Goal: Information Seeking & Learning: Find specific page/section

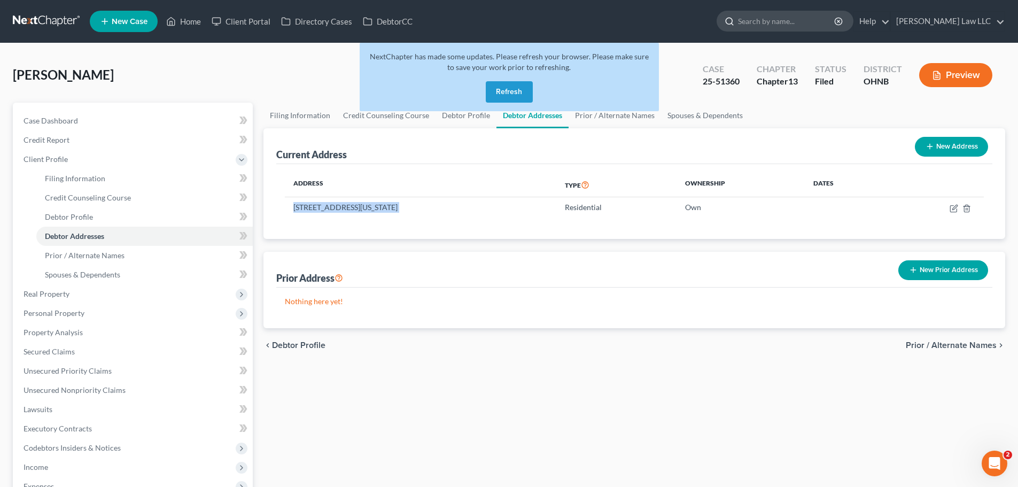
click at [782, 19] on input "search" at bounding box center [787, 21] width 98 height 20
type input "[PERSON_NAME]"
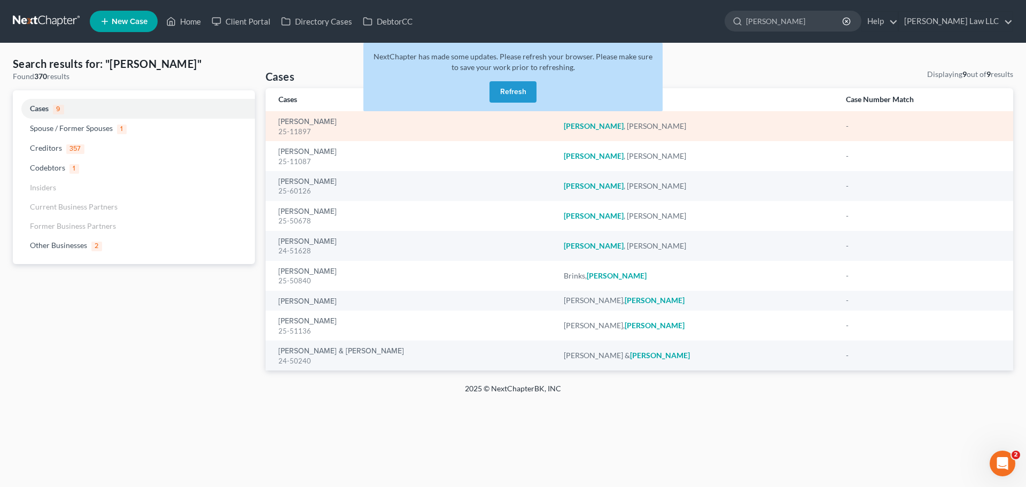
click at [312, 116] on div "[PERSON_NAME] 25-11897" at bounding box center [412, 126] width 268 height 21
click at [311, 121] on link "[PERSON_NAME]" at bounding box center [307, 121] width 58 height 7
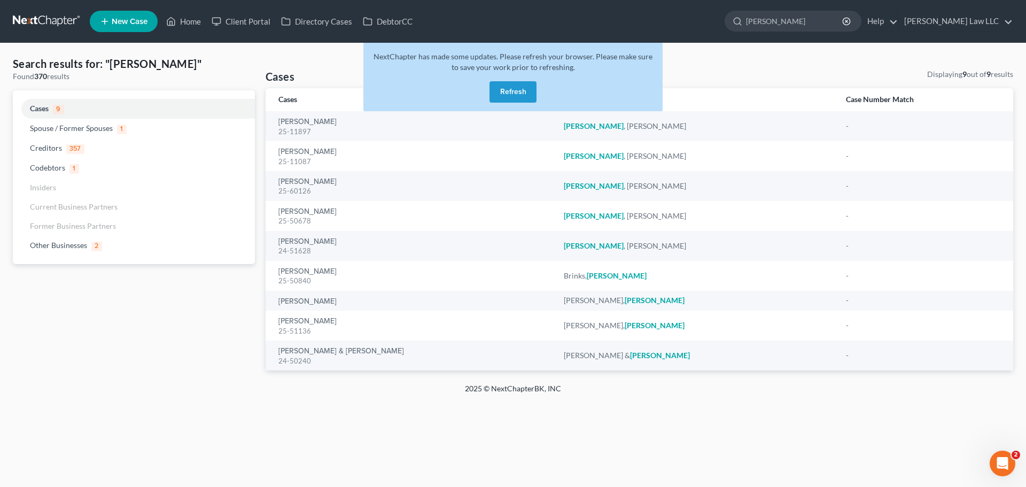
click at [515, 96] on button "Refresh" at bounding box center [512, 91] width 47 height 21
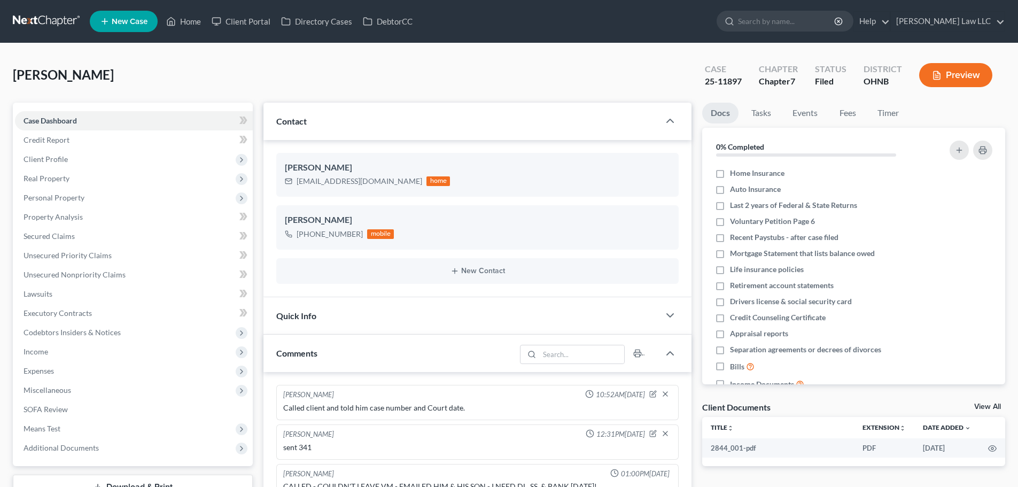
select select "0"
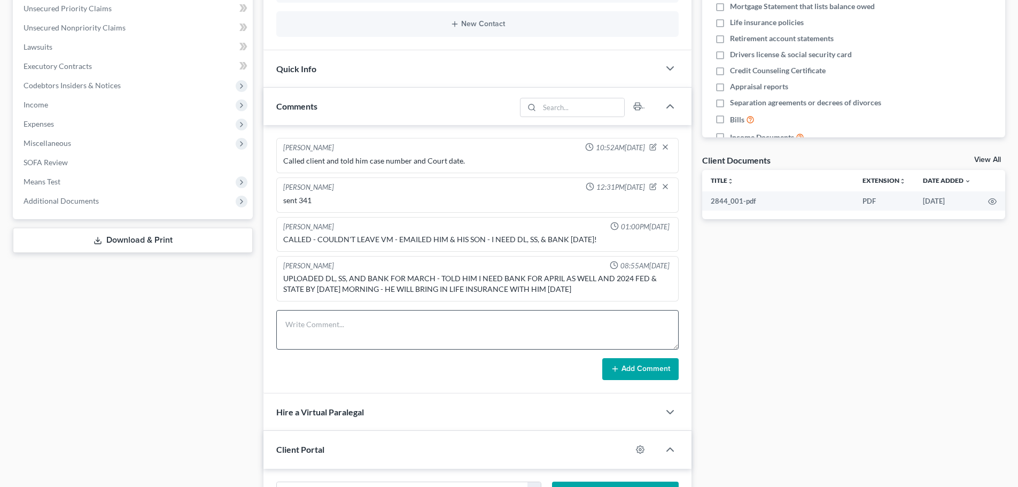
scroll to position [374, 0]
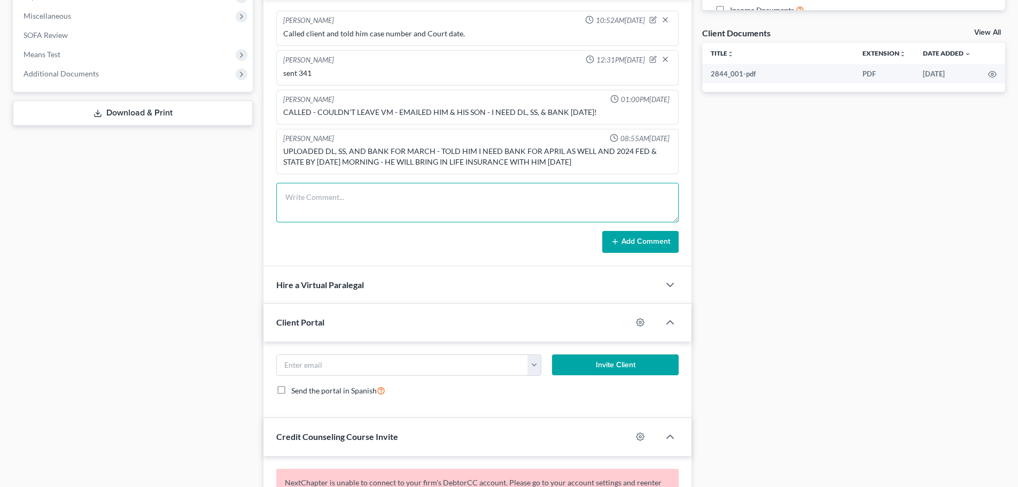
click at [353, 206] on textarea at bounding box center [477, 203] width 402 height 40
type textarea "n"
paste textarea "tinariggs@hillslaw.com"
type textarea "emailed him requesting current auto ins . need to send to tinariggs@hillslaw.com"
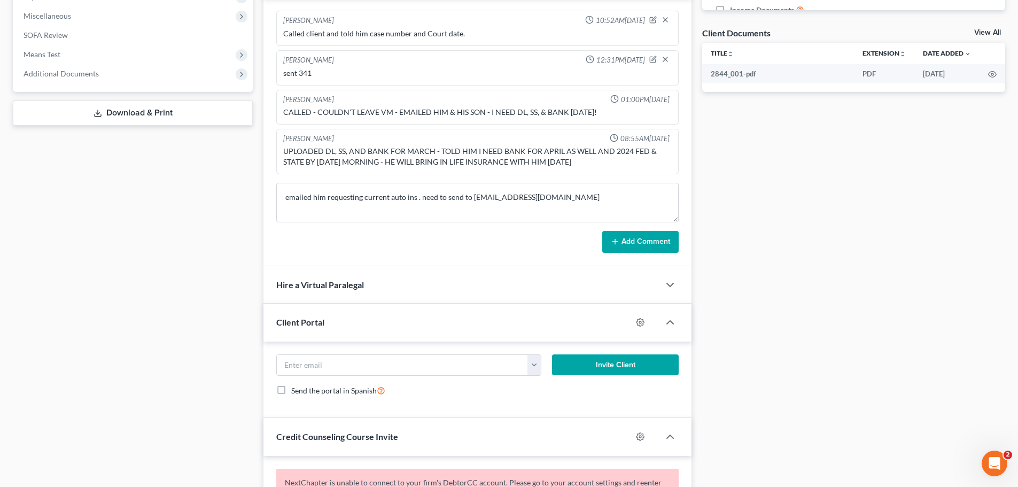
click at [630, 242] on button "Add Comment" at bounding box center [640, 242] width 76 height 22
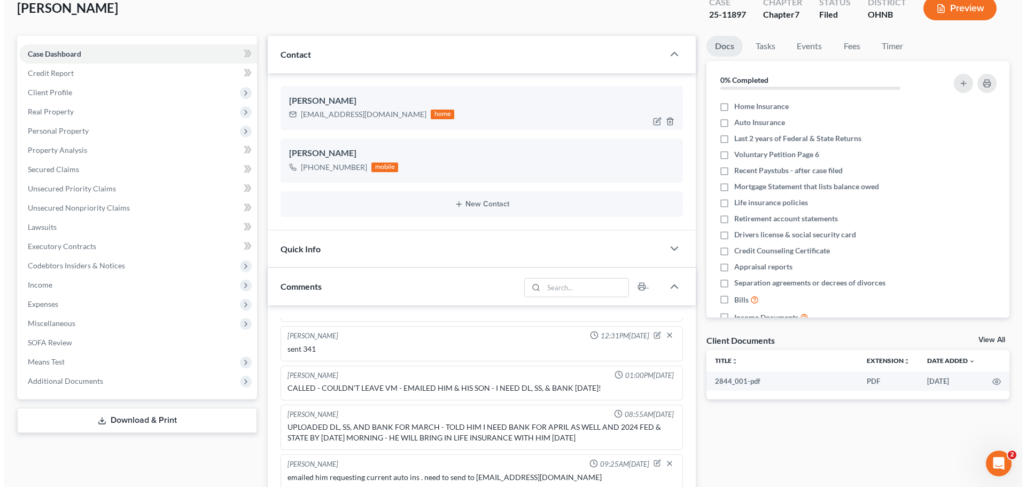
scroll to position [214, 0]
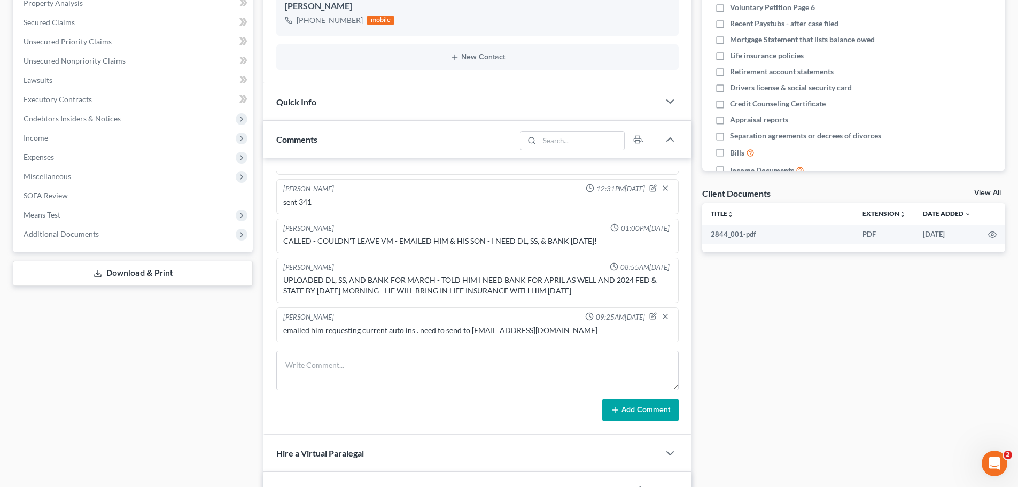
click at [329, 326] on div "emailed him requesting current auto ins . need to send to tinariggs@hillslaw.com" at bounding box center [477, 330] width 388 height 11
copy div "emailed him requesting current auto ins . need to send to tinariggs@hillslaw.com"
click at [663, 315] on line "button" at bounding box center [665, 316] width 4 height 4
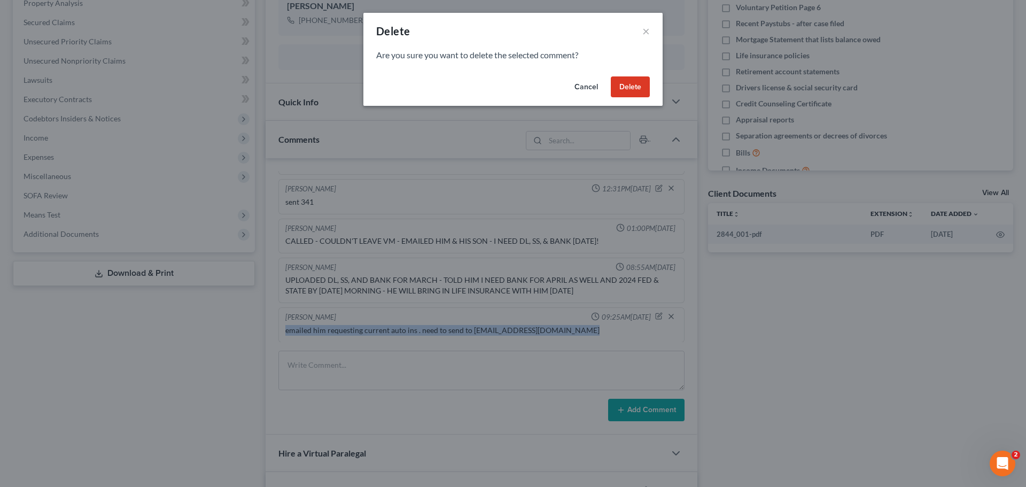
click at [626, 86] on button "Delete" at bounding box center [630, 86] width 39 height 21
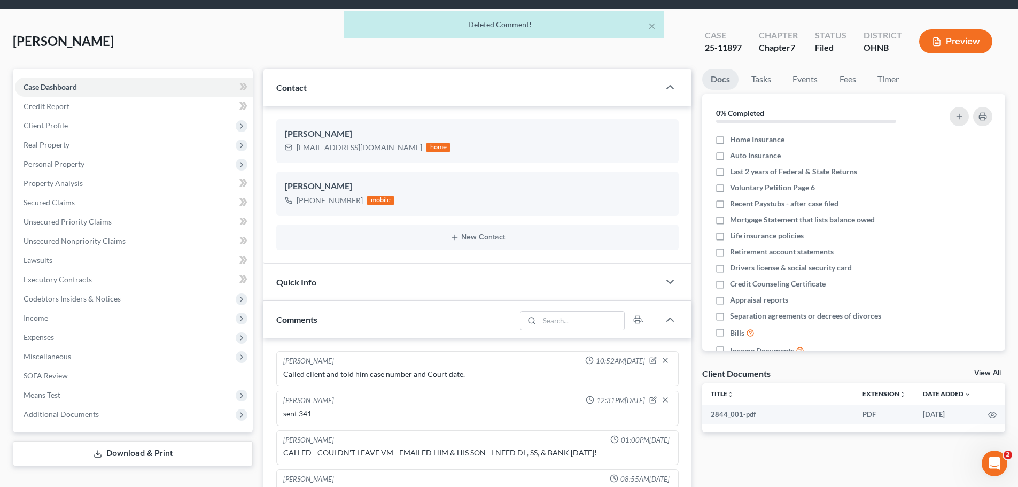
scroll to position [0, 0]
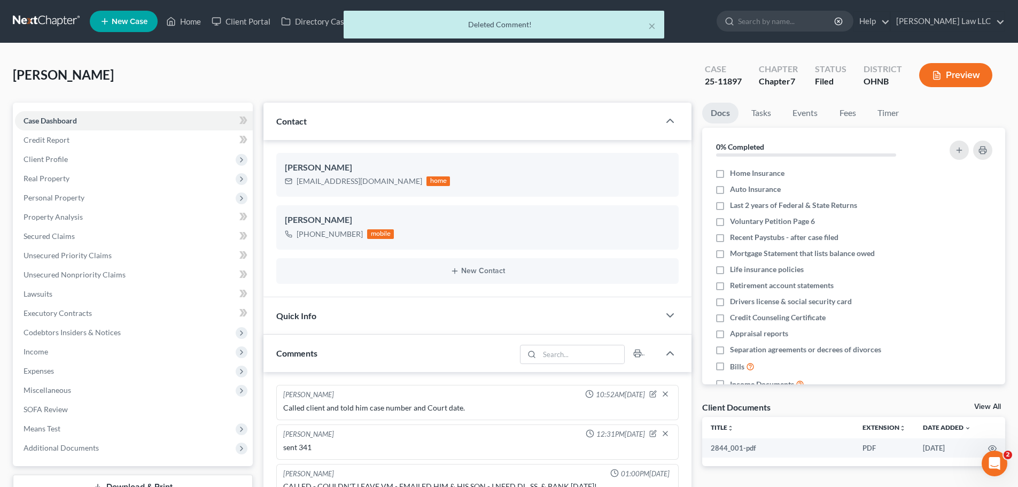
click at [777, 17] on div "× Deleted Comment!" at bounding box center [504, 27] width 1018 height 33
click at [793, 21] on div "× Deleted Comment!" at bounding box center [504, 27] width 1018 height 33
click at [651, 25] on button "×" at bounding box center [651, 25] width 7 height 13
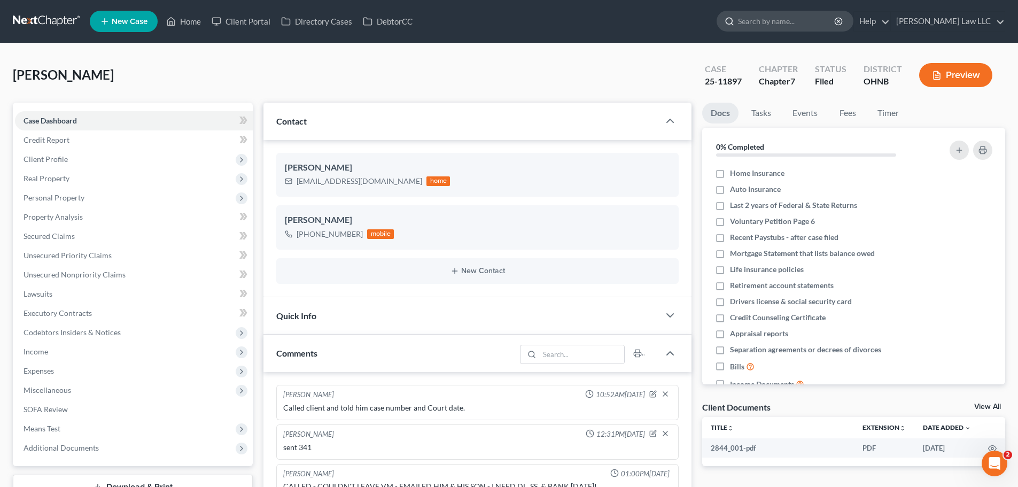
click at [781, 21] on input "search" at bounding box center [787, 21] width 98 height 20
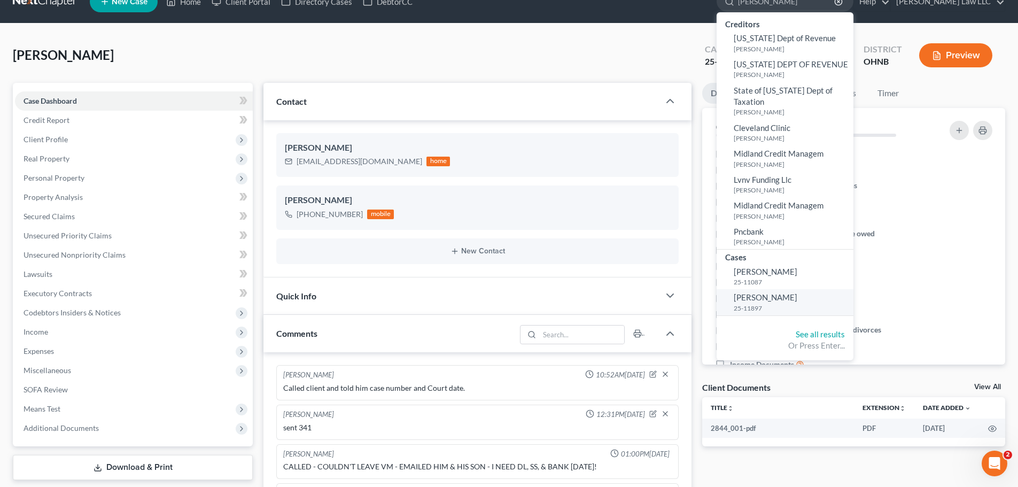
scroll to position [53, 0]
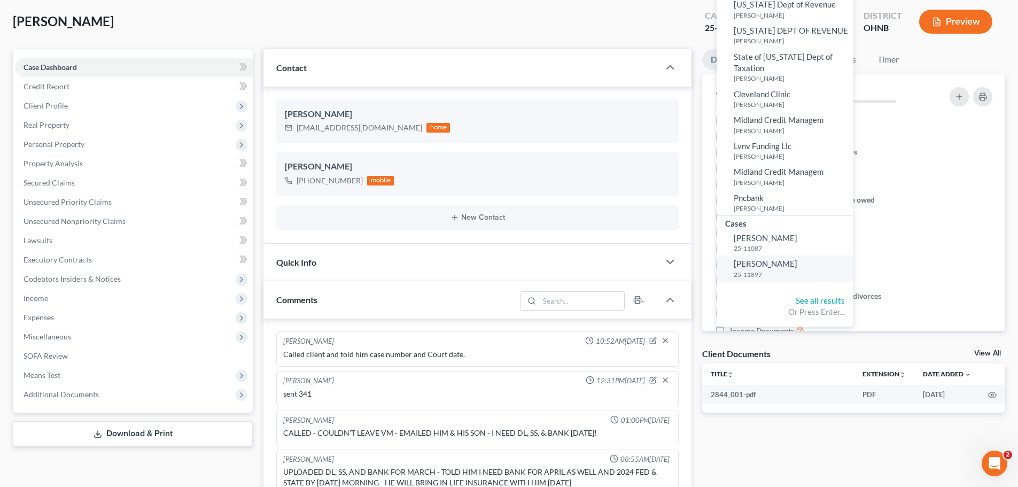
type input "[PERSON_NAME]"
click at [797, 260] on span "[PERSON_NAME]" at bounding box center [766, 264] width 64 height 10
click at [797, 266] on span "[PERSON_NAME]" at bounding box center [766, 264] width 64 height 10
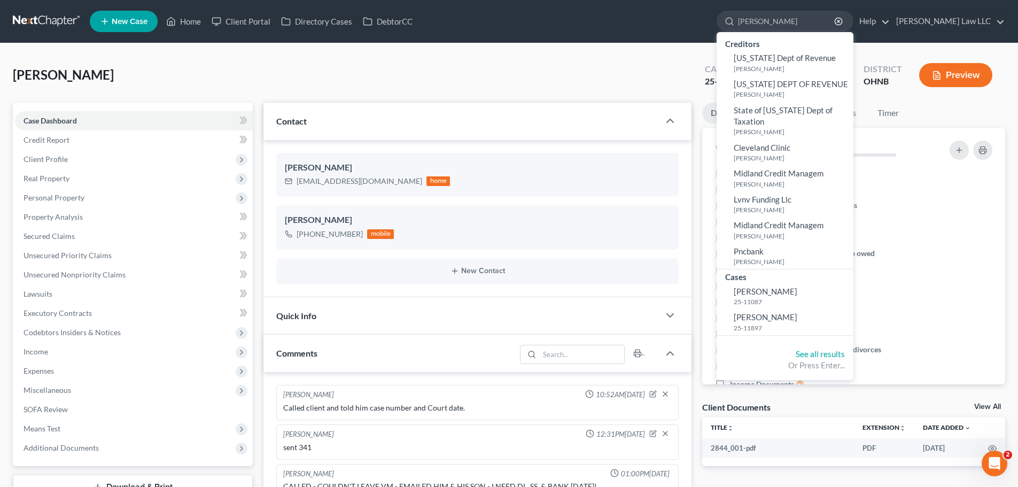
click at [198, 66] on div "Delia, Michael Upgraded Case 25-11897 Chapter Chapter 7 Status Filed District O…" at bounding box center [509, 79] width 992 height 46
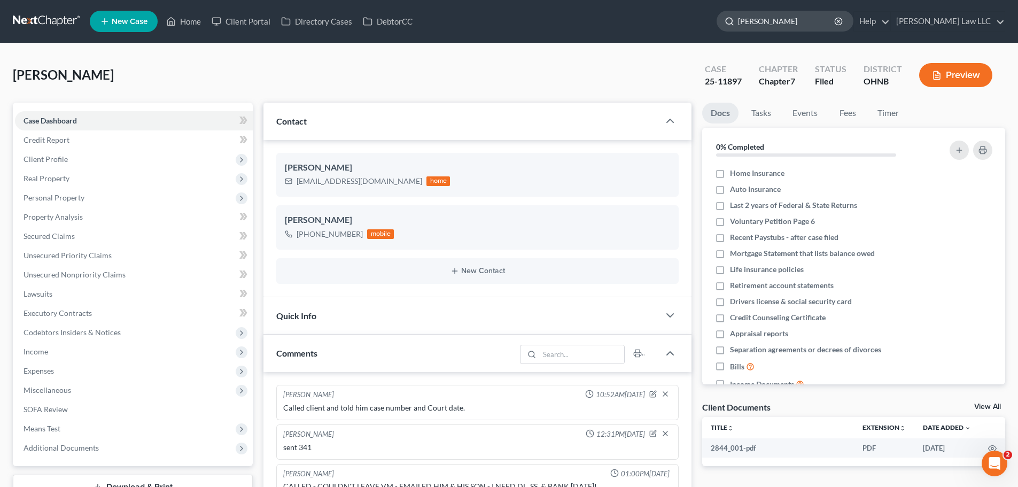
click at [800, 27] on input "[PERSON_NAME]" at bounding box center [787, 21] width 98 height 20
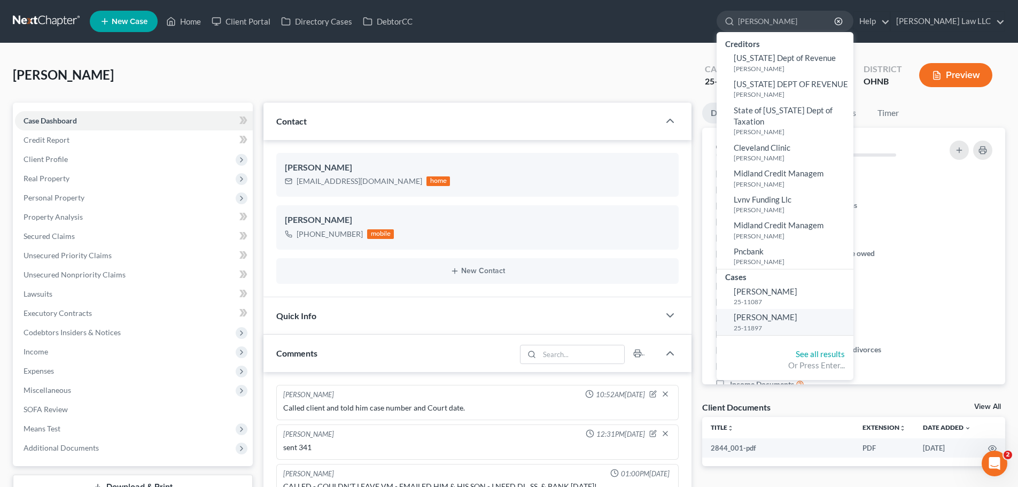
click at [788, 316] on span "[PERSON_NAME]" at bounding box center [766, 317] width 64 height 10
click at [845, 354] on link "See all results" at bounding box center [820, 354] width 49 height 10
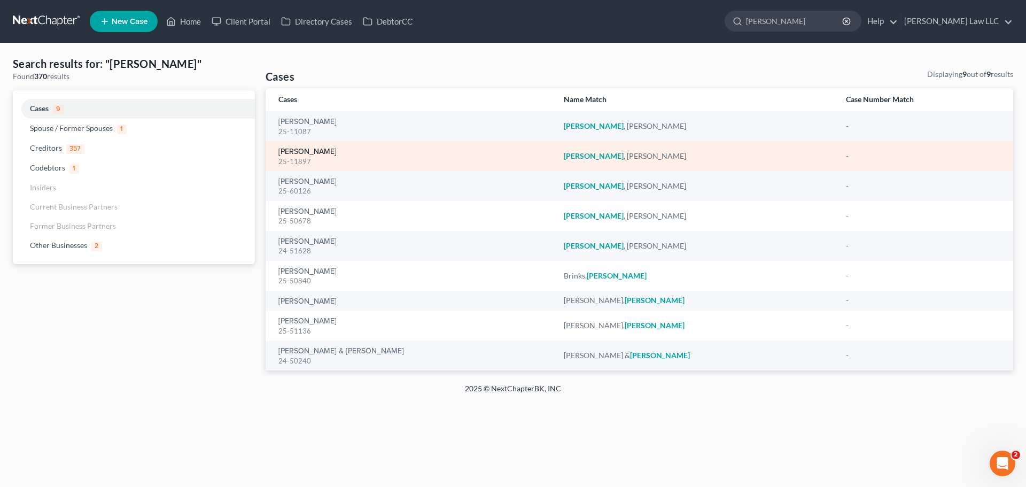
click at [313, 154] on link "[PERSON_NAME]" at bounding box center [307, 151] width 58 height 7
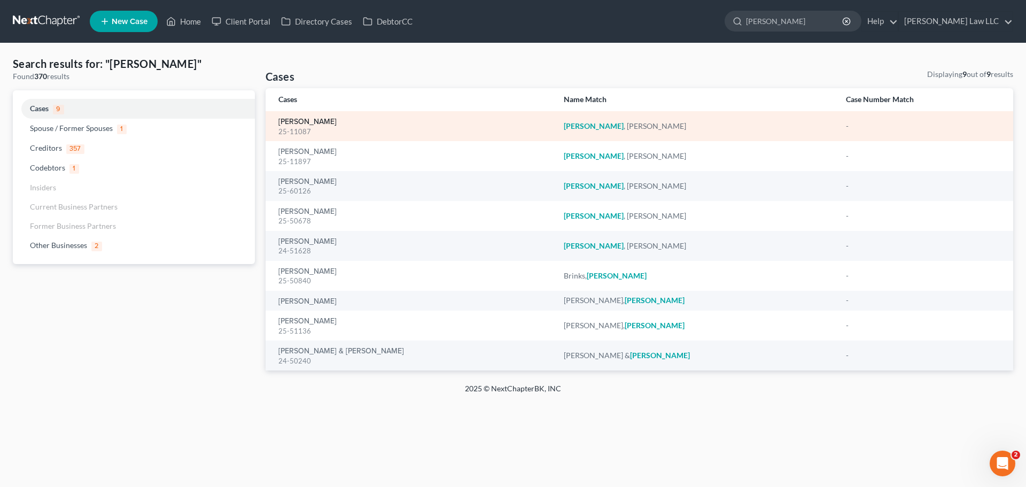
click at [314, 123] on link "[PERSON_NAME]" at bounding box center [307, 121] width 58 height 7
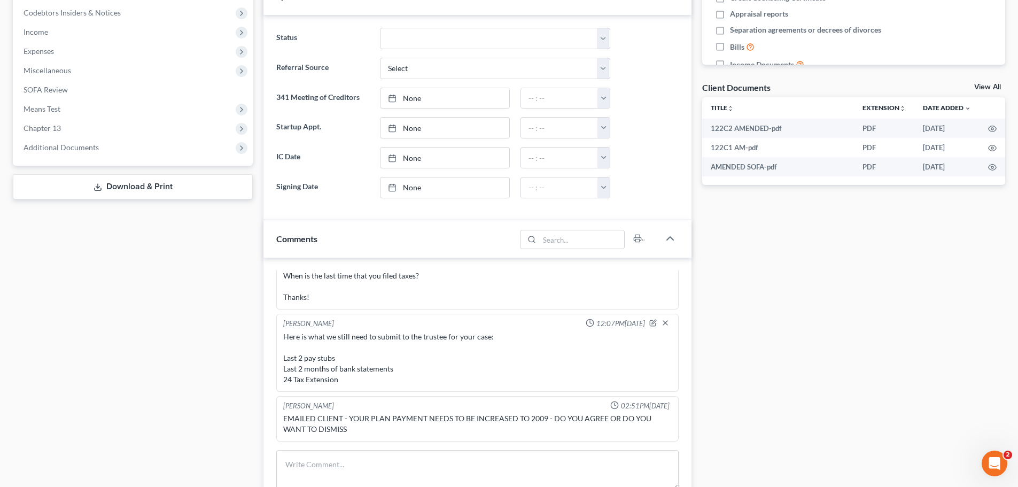
scroll to position [374, 0]
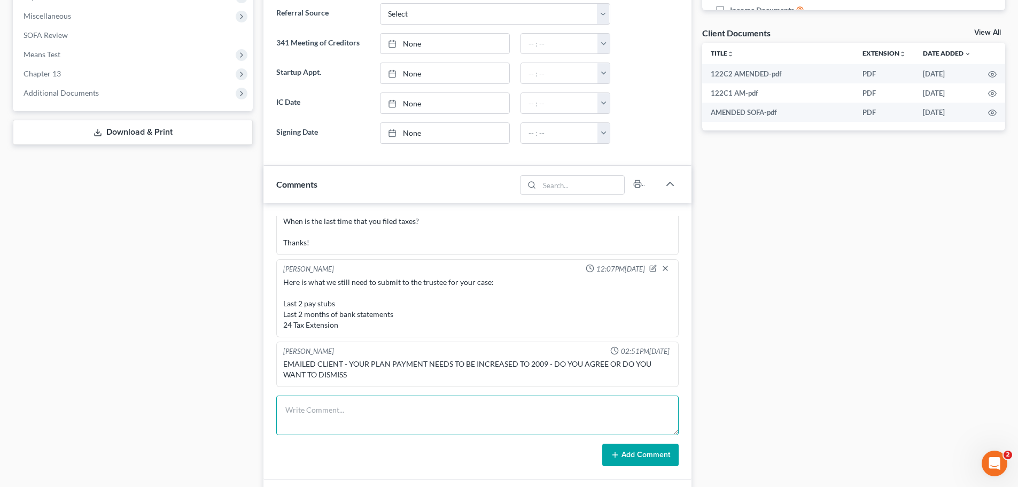
click at [342, 410] on textarea at bounding box center [477, 415] width 402 height 40
paste textarea "emailed him requesting current auto ins . need to send to tinariggs@hillslaw.com"
type textarea "emailed him requesting current auto ins . need to send to tinariggs@hillslaw.com"
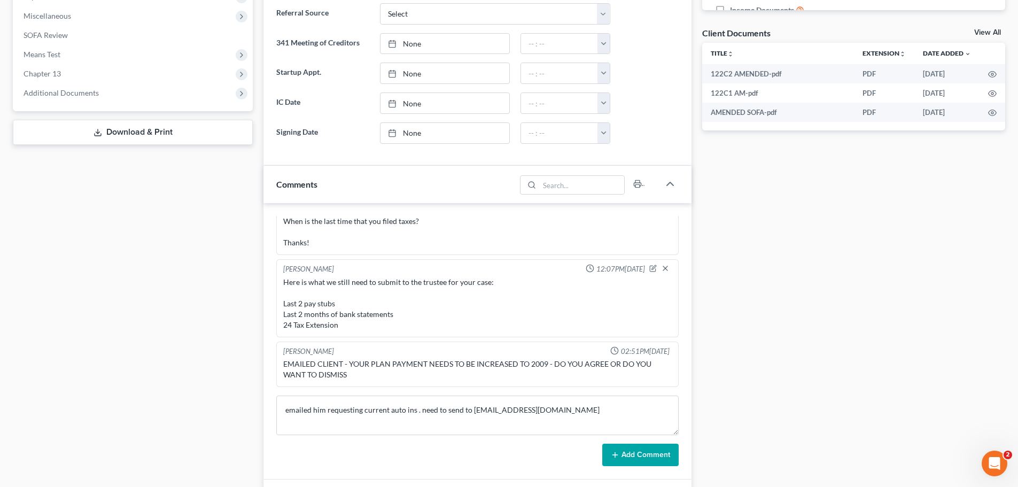
click at [650, 458] on button "Add Comment" at bounding box center [640, 454] width 76 height 22
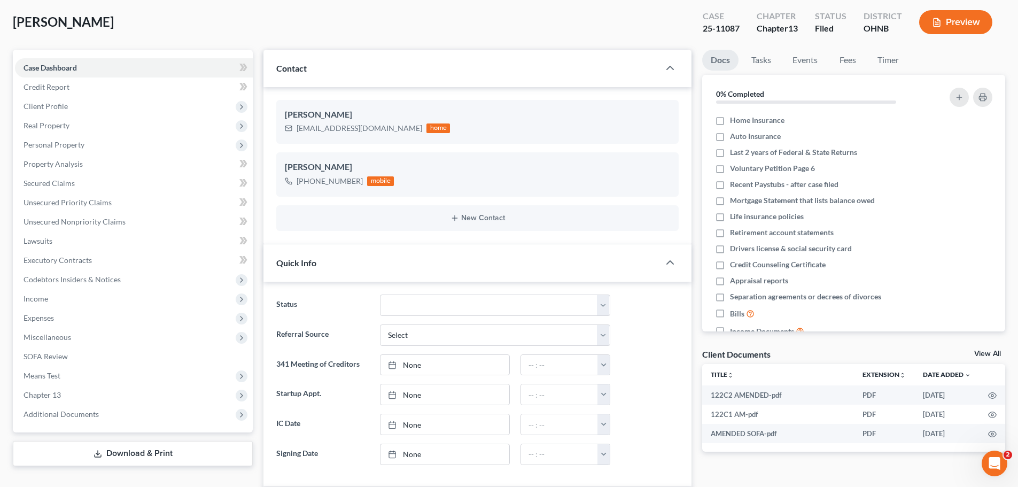
scroll to position [0, 0]
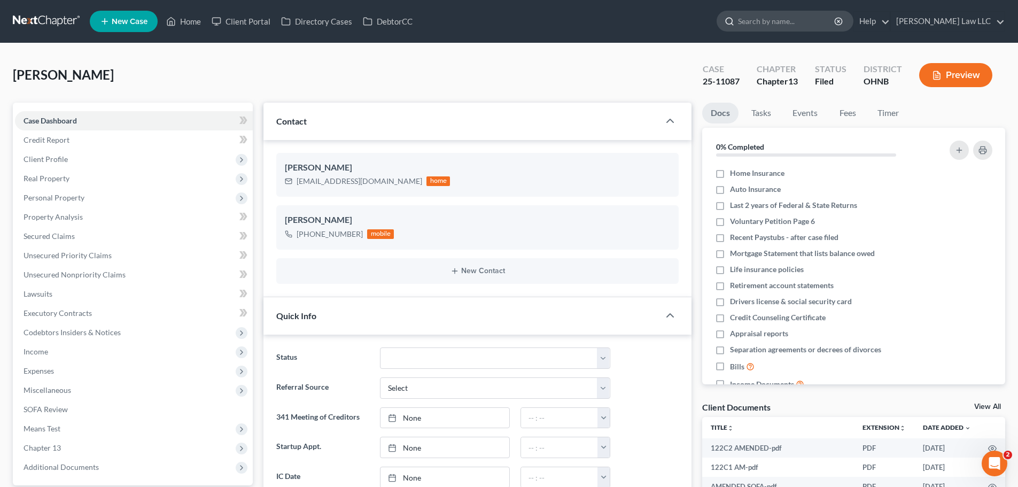
click at [826, 21] on input "search" at bounding box center [787, 21] width 98 height 20
type input "alvarez"
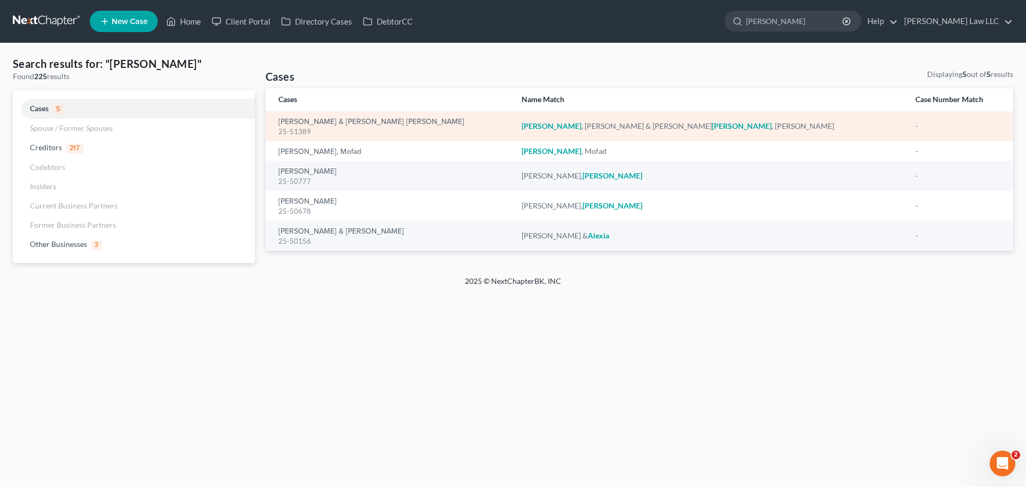
click at [338, 116] on div "Alvarez, Jimmie & Steele Alvarez, Nell 25-51389" at bounding box center [391, 126] width 226 height 21
click at [341, 121] on link "Alvarez, Jimmie & Steele Alvarez, Nell" at bounding box center [371, 121] width 186 height 7
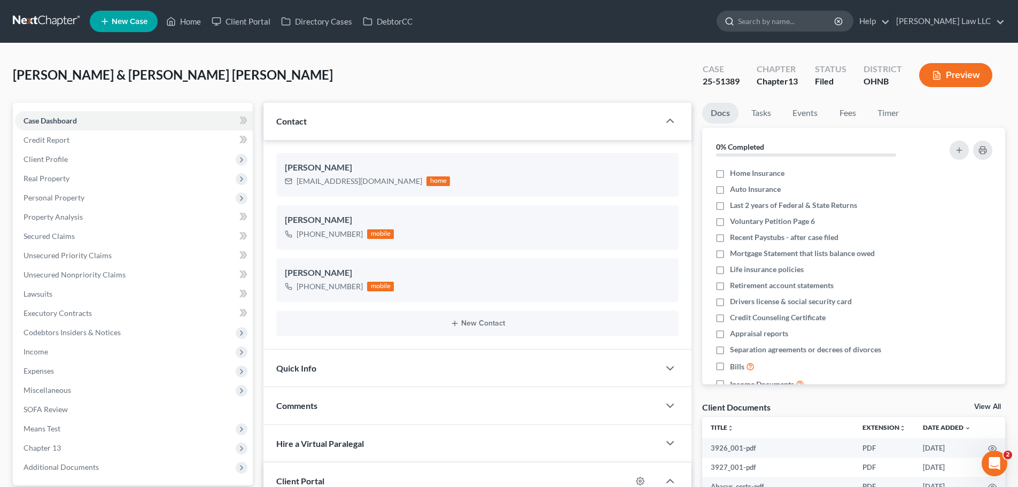
click at [797, 25] on input "search" at bounding box center [787, 21] width 98 height 20
type input "ebert"
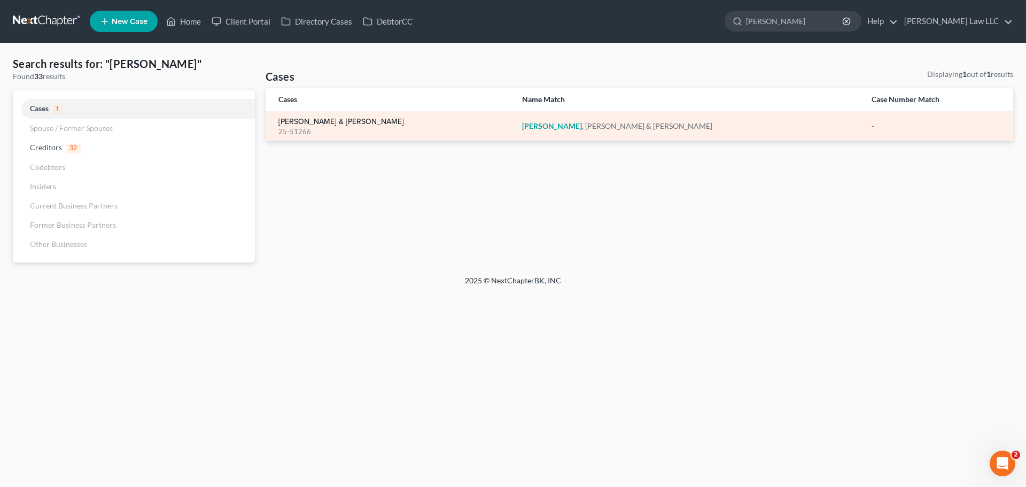
click at [310, 121] on link "Ebert, Fredrick & Rita" at bounding box center [341, 121] width 126 height 7
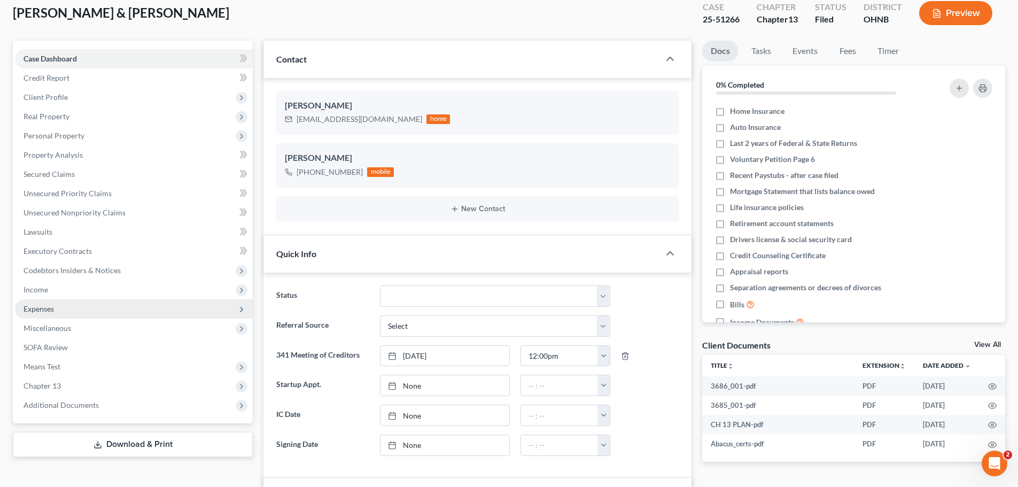
scroll to position [160, 0]
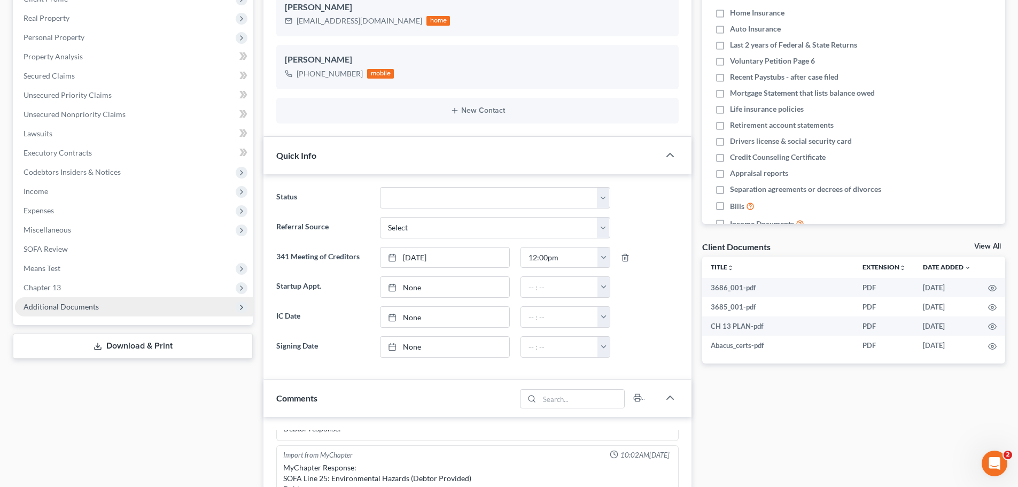
click at [87, 306] on span "Additional Documents" at bounding box center [61, 306] width 75 height 9
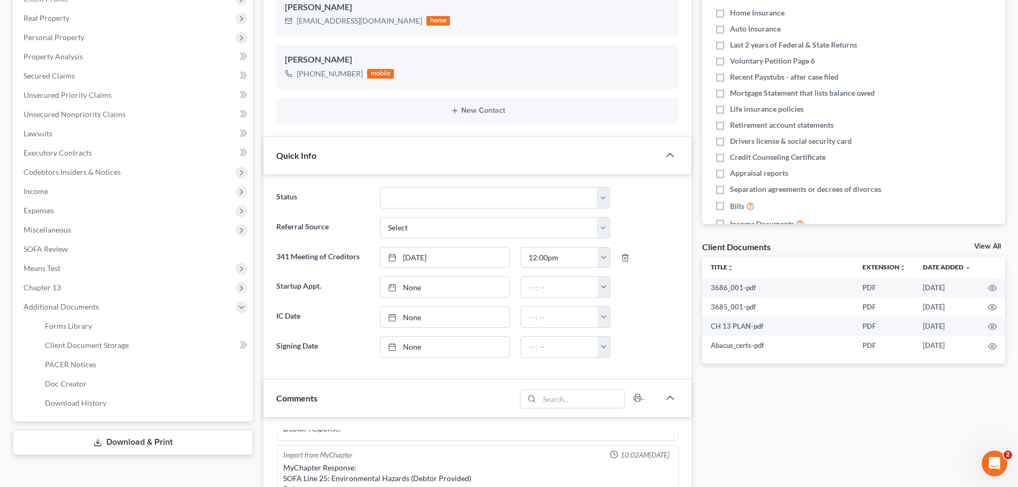
click at [141, 442] on link "Download & Print" at bounding box center [133, 442] width 240 height 25
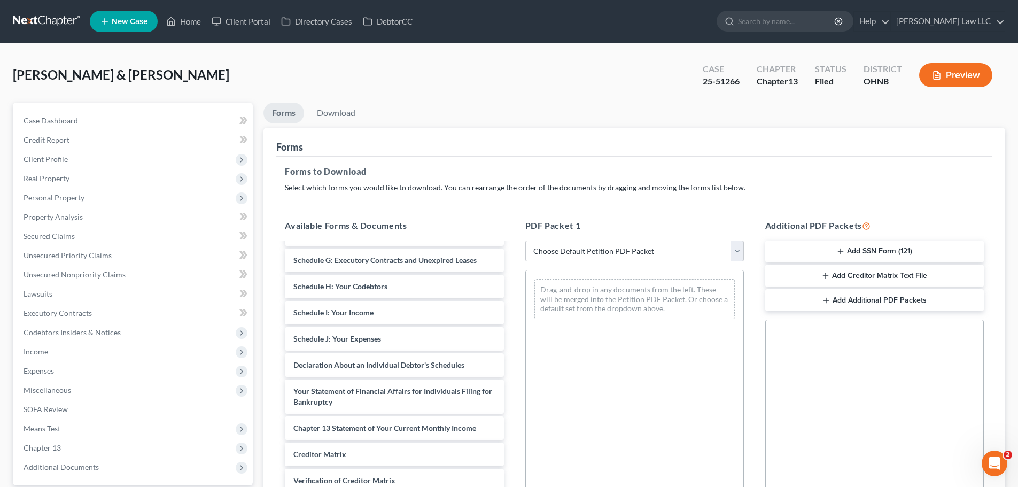
scroll to position [291, 0]
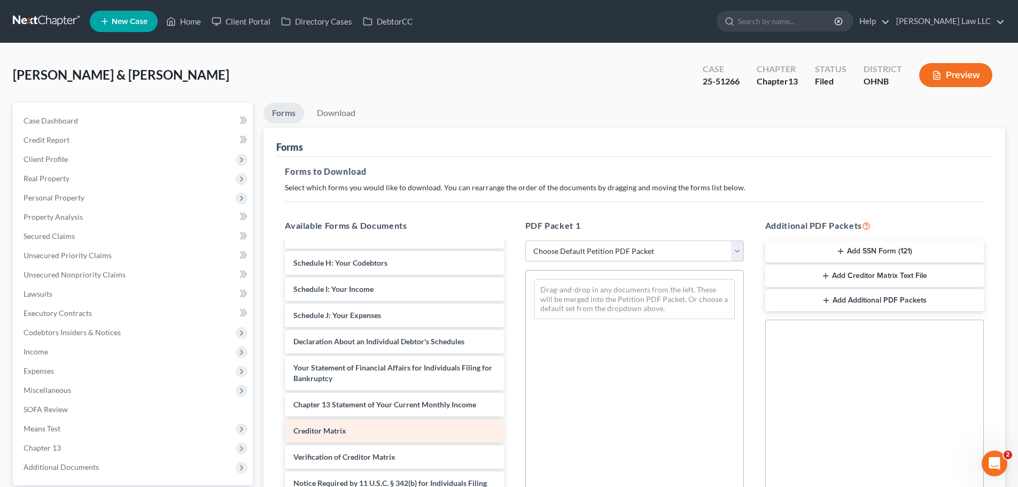
click at [344, 430] on span "Creditor Matrix" at bounding box center [319, 430] width 53 height 9
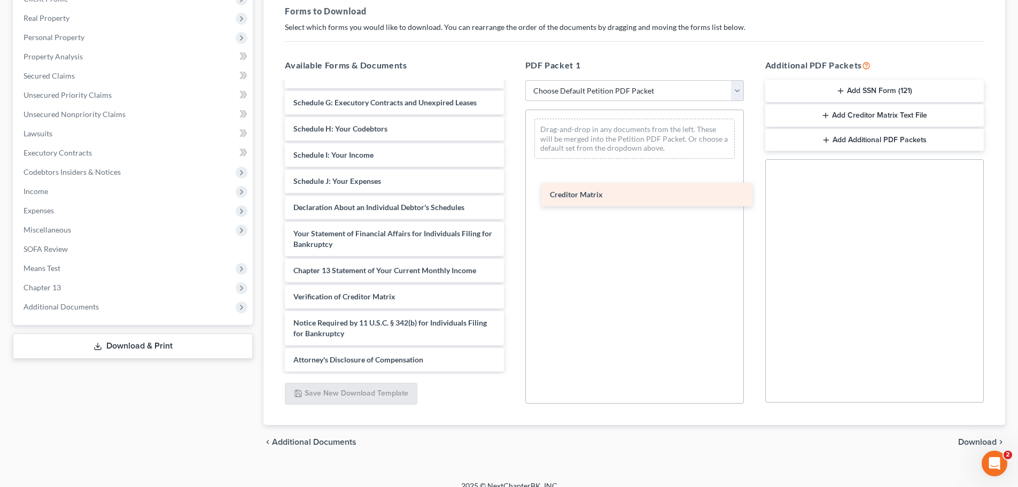
scroll to position [264, 0]
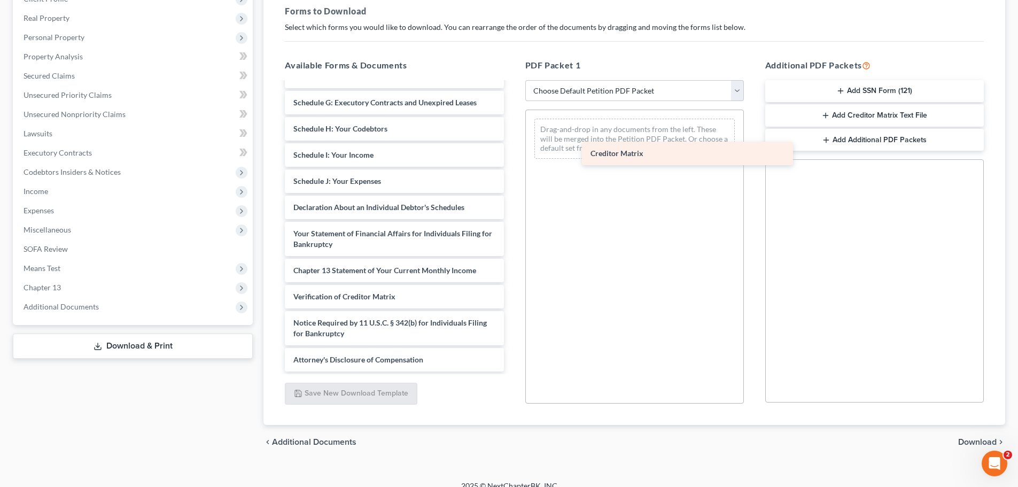
drag, startPoint x: 329, startPoint y: 272, endPoint x: 626, endPoint y: 155, distance: 319.3
click at [512, 155] on div "Creditor Matrix 3686_001-pdf 3685_001-pdf CH 13 PLAN-pdf Abacus_certs-pdf Volun…" at bounding box center [394, 94] width 236 height 553
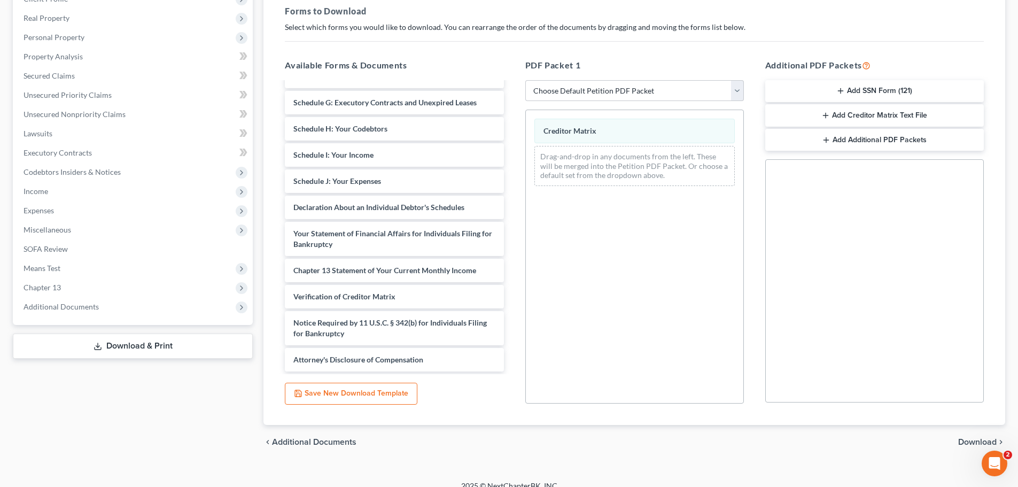
click at [972, 445] on span "Download" at bounding box center [977, 442] width 38 height 9
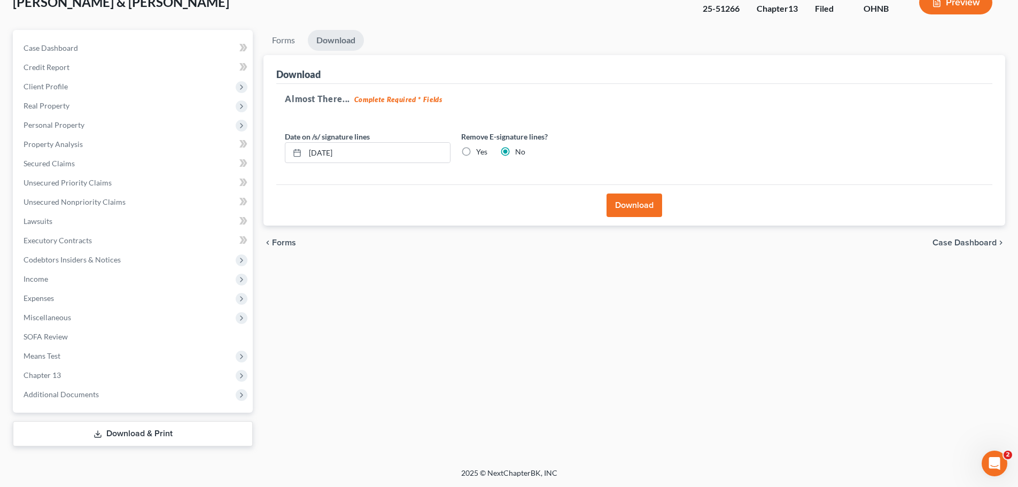
click at [639, 204] on button "Download" at bounding box center [634, 205] width 56 height 24
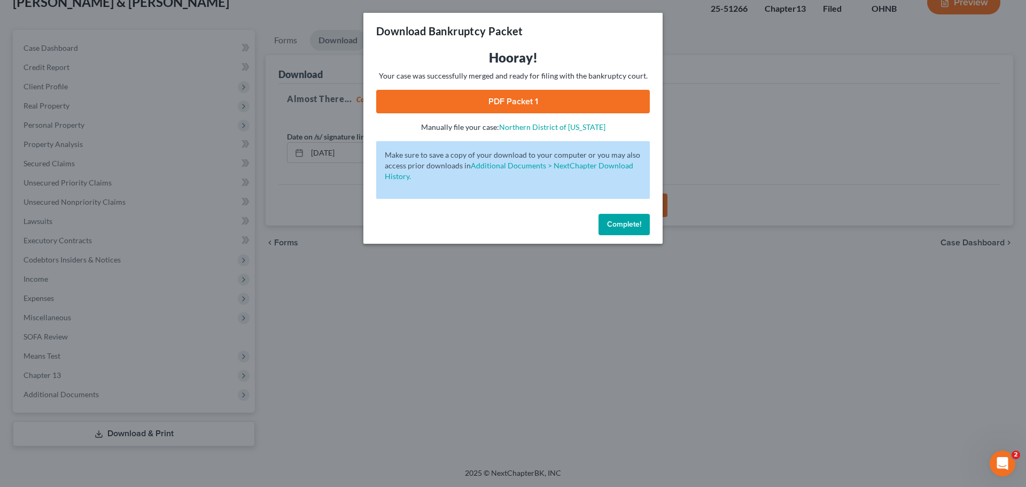
click at [518, 102] on link "PDF Packet 1" at bounding box center [513, 102] width 274 height 24
click at [622, 224] on span "Complete!" at bounding box center [624, 224] width 34 height 9
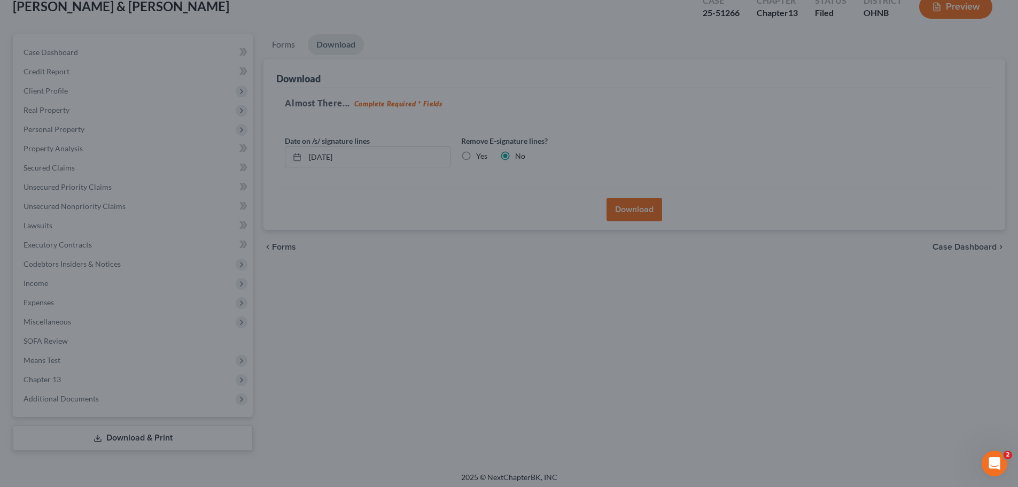
scroll to position [0, 0]
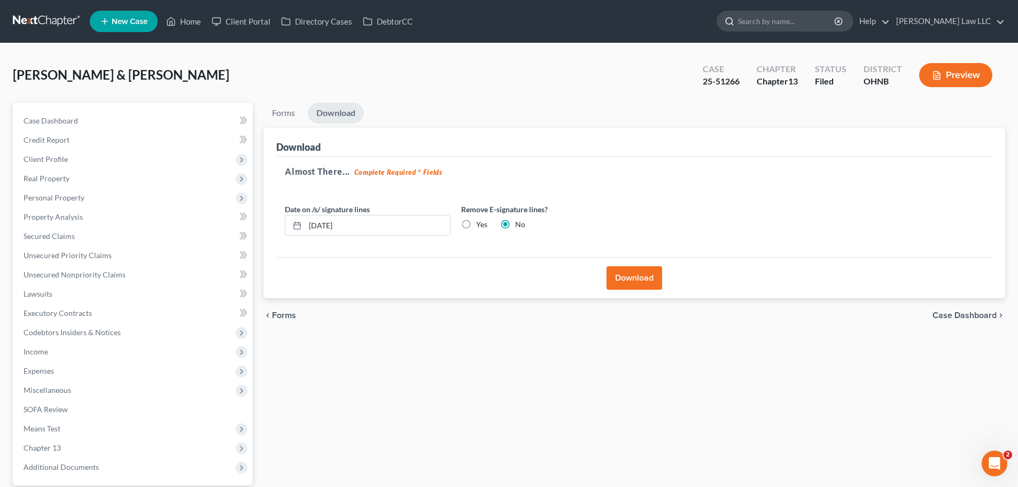
click at [795, 27] on input "search" at bounding box center [787, 21] width 98 height 20
type input "barton"
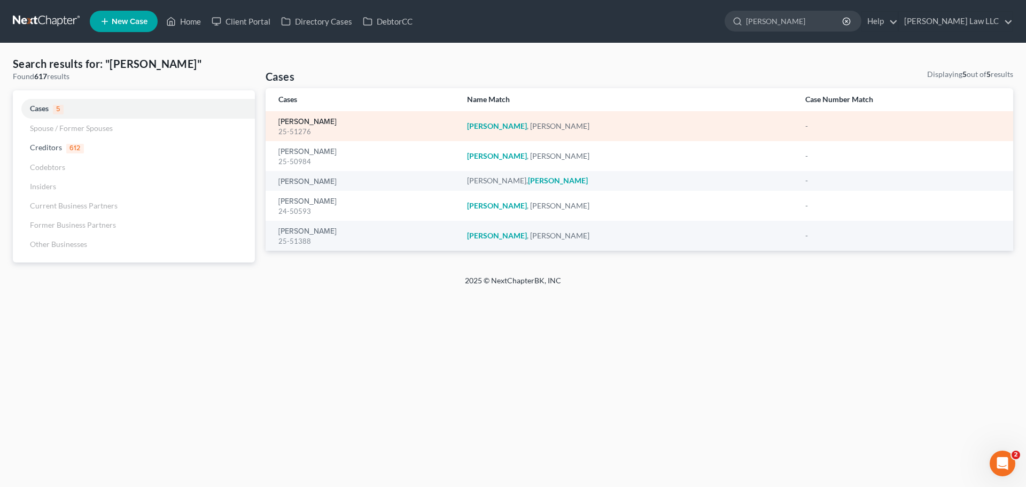
click at [295, 118] on link "Barton, Corbin" at bounding box center [307, 121] width 58 height 7
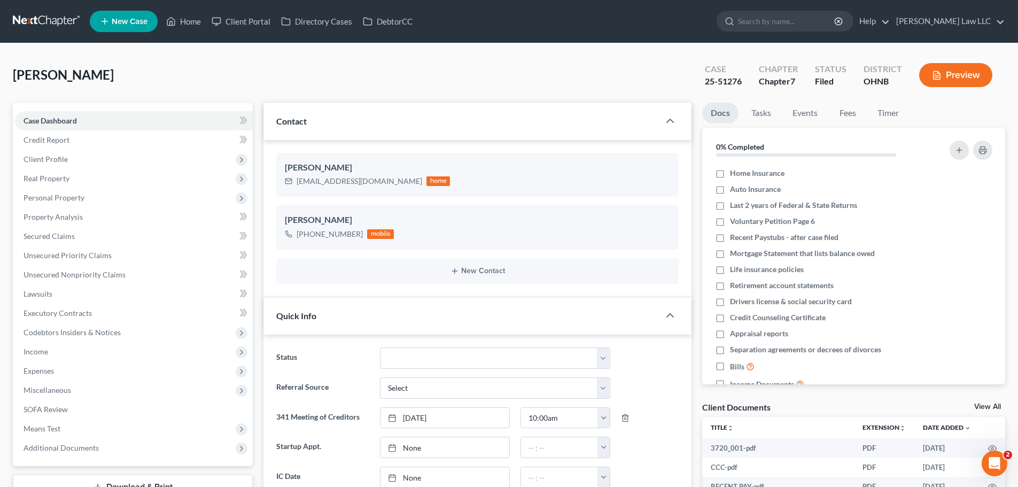
scroll to position [58, 0]
click at [820, 25] on input "search" at bounding box center [787, 21] width 98 height 20
type input "moffet"
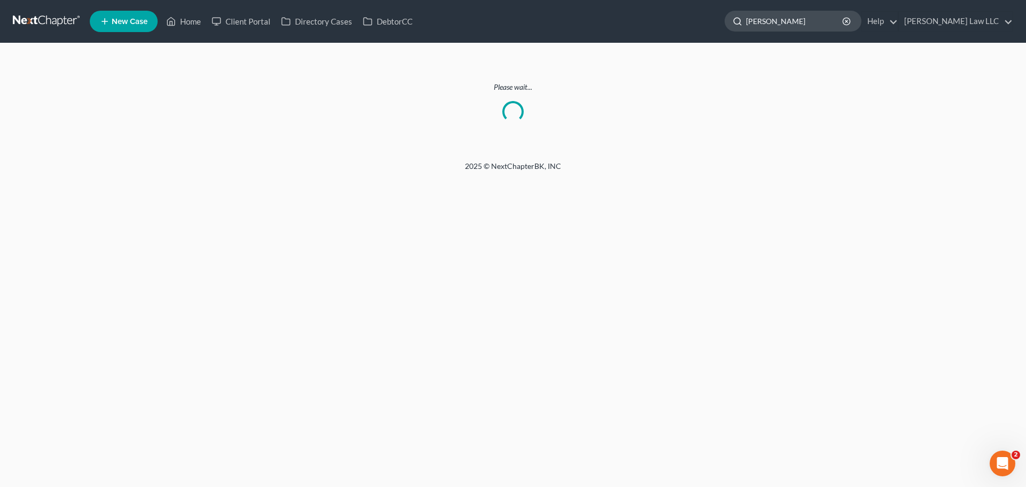
click at [804, 22] on input "moffet" at bounding box center [795, 21] width 98 height 20
type input "moffett"
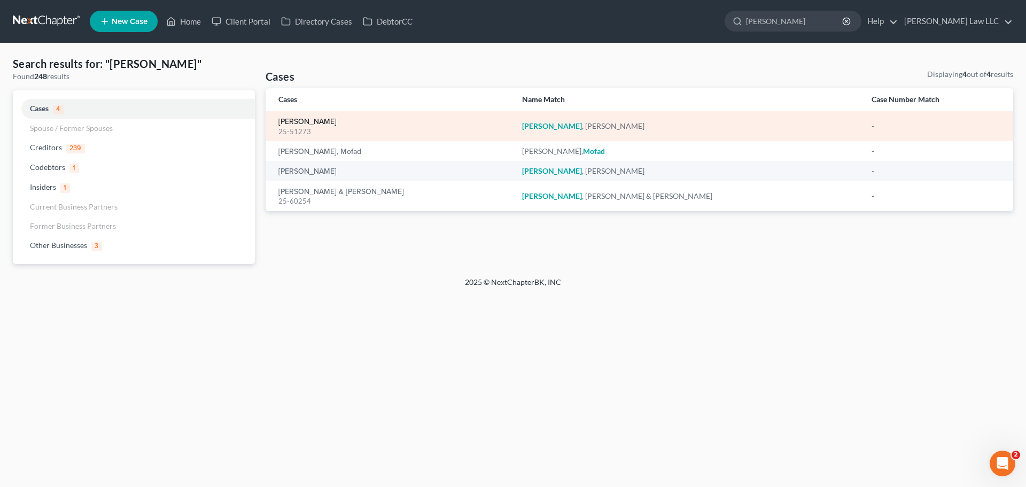
click at [303, 121] on link "Moffet, Melissa" at bounding box center [307, 121] width 58 height 7
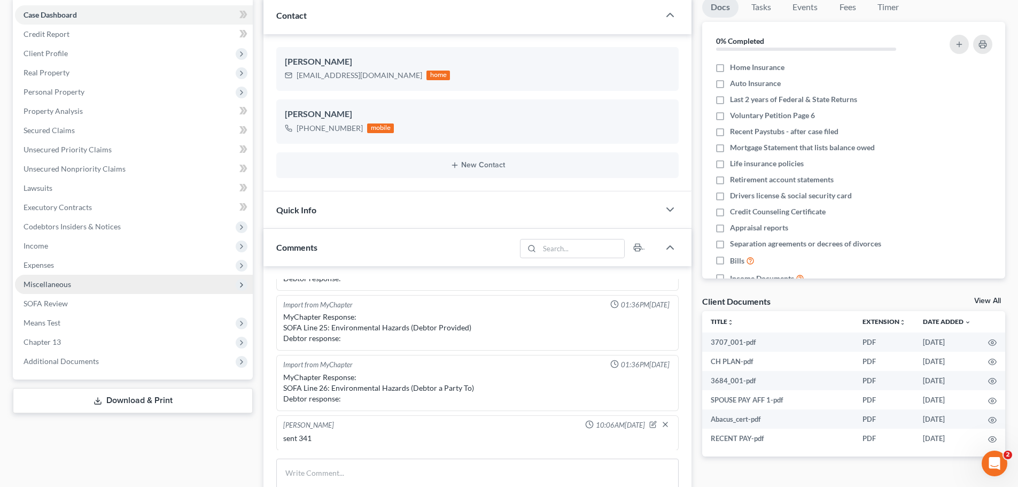
scroll to position [107, 0]
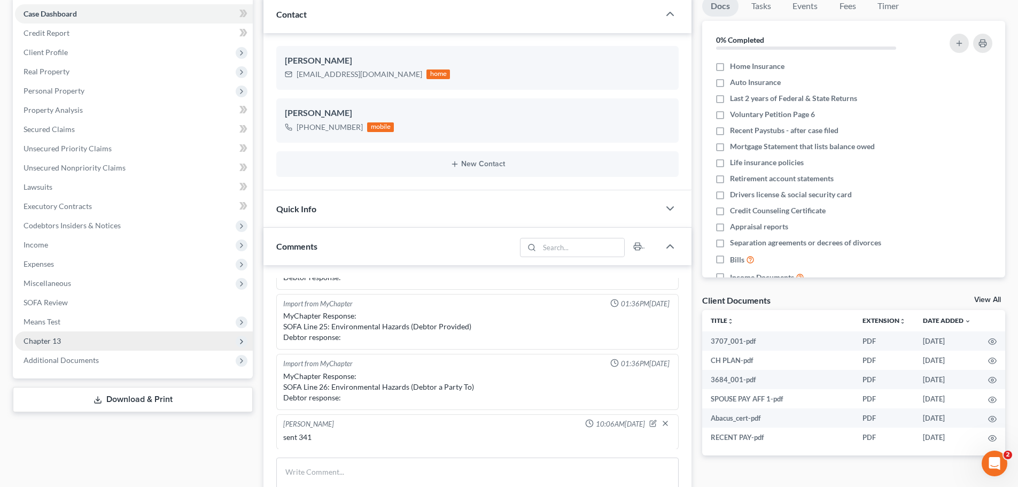
click at [73, 342] on span "Chapter 13" at bounding box center [134, 340] width 238 height 19
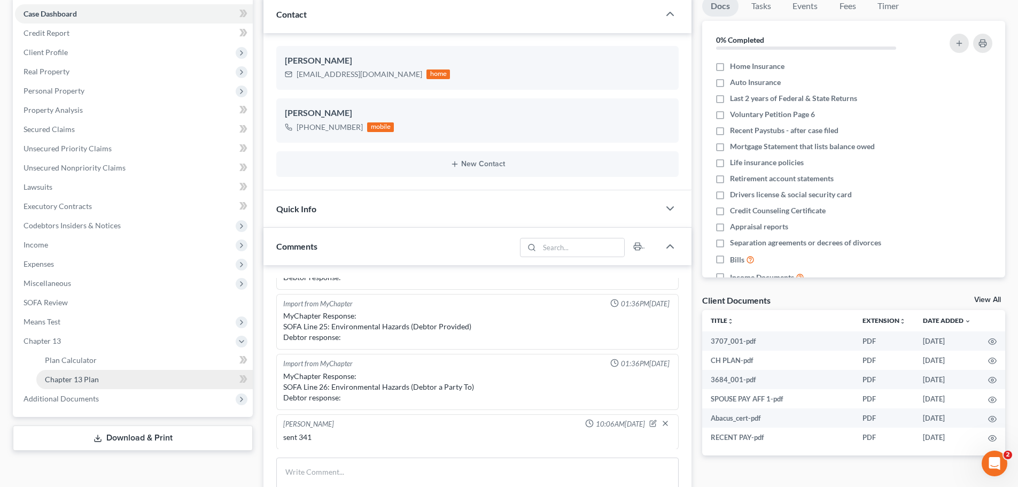
click at [76, 381] on span "Chapter 13 Plan" at bounding box center [72, 379] width 54 height 9
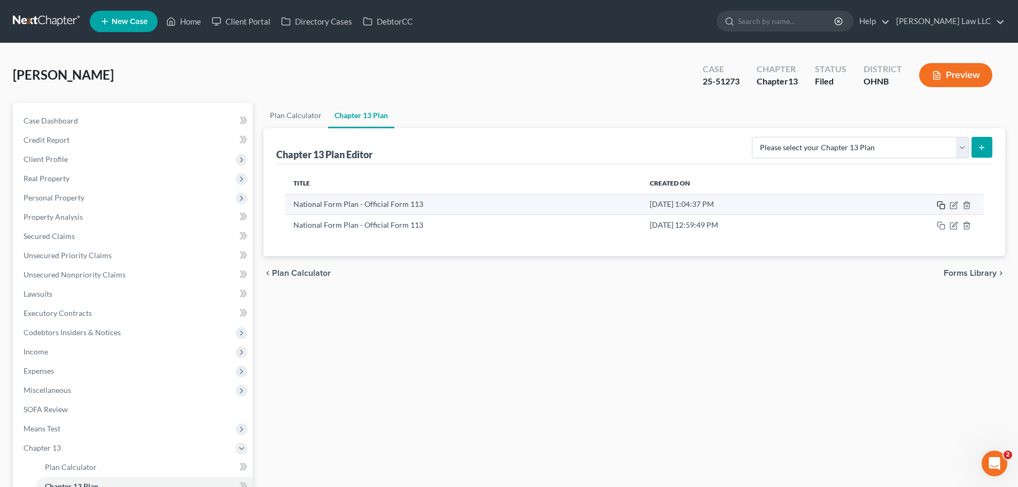
click at [942, 205] on icon "button" at bounding box center [941, 205] width 9 height 9
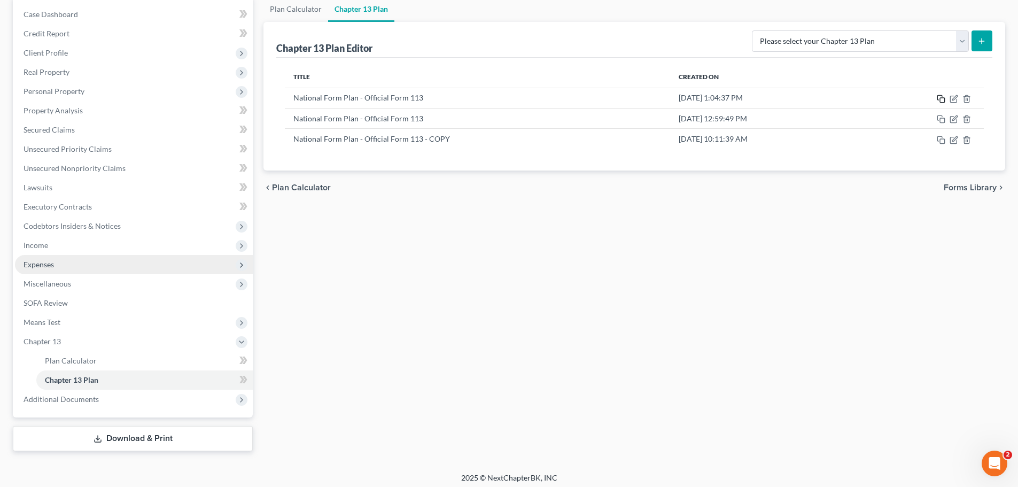
scroll to position [107, 0]
click at [423, 224] on div "Plan Calculator Chapter 13 Plan Chapter 13 Plan Editor Please select your Chapt…" at bounding box center [634, 223] width 752 height 455
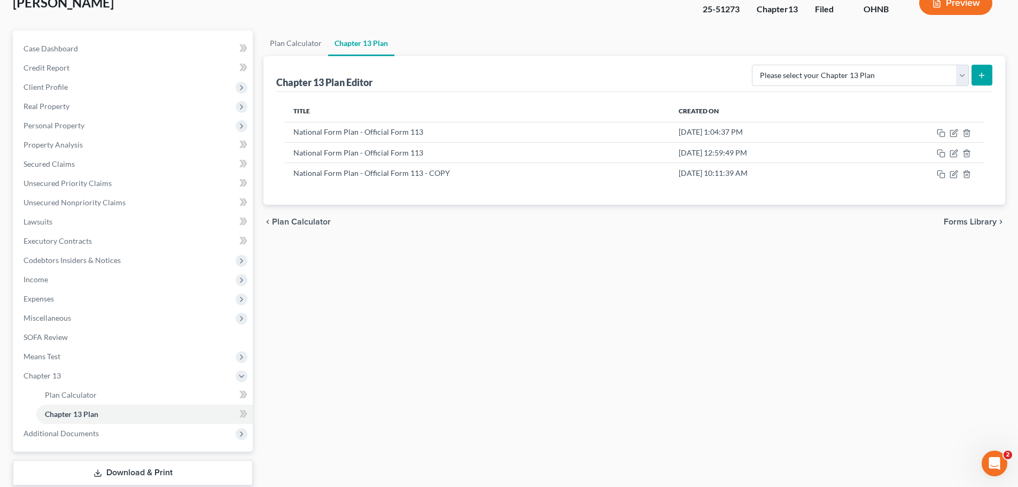
scroll to position [53, 0]
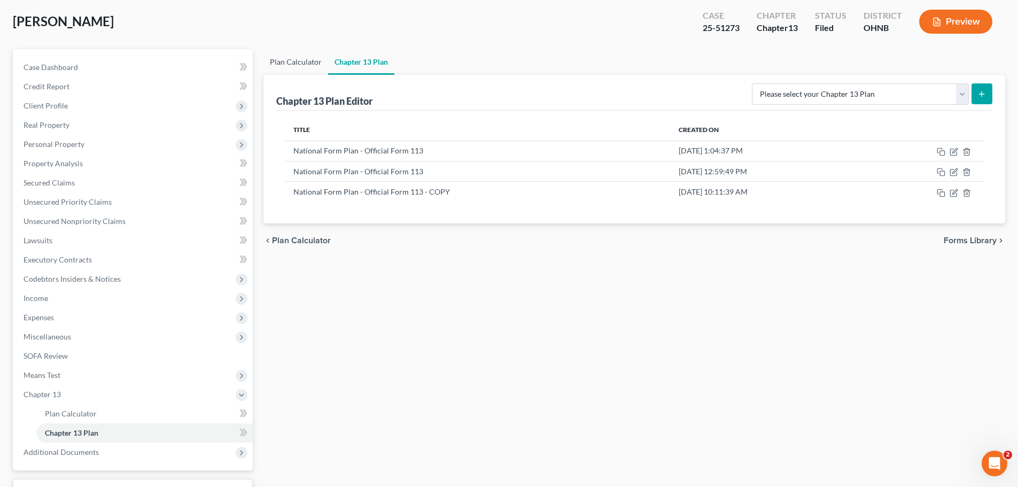
click at [301, 64] on link "Plan Calculator" at bounding box center [295, 62] width 65 height 26
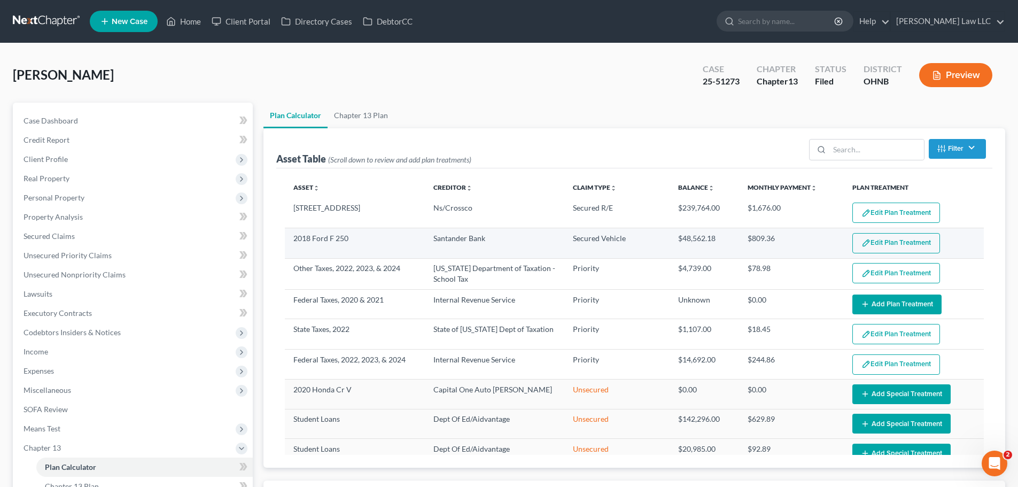
select select "59"
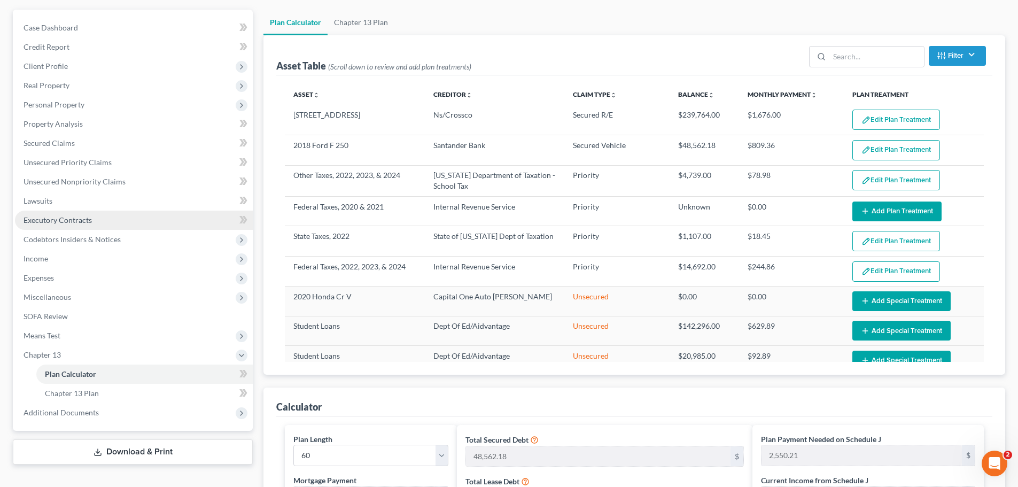
scroll to position [72, 0]
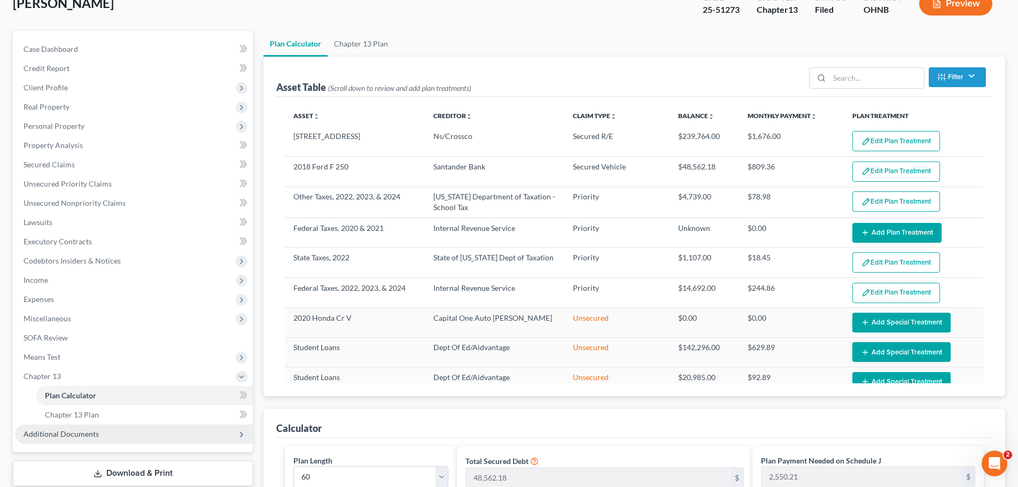
click at [44, 432] on span "Additional Documents" at bounding box center [61, 433] width 75 height 9
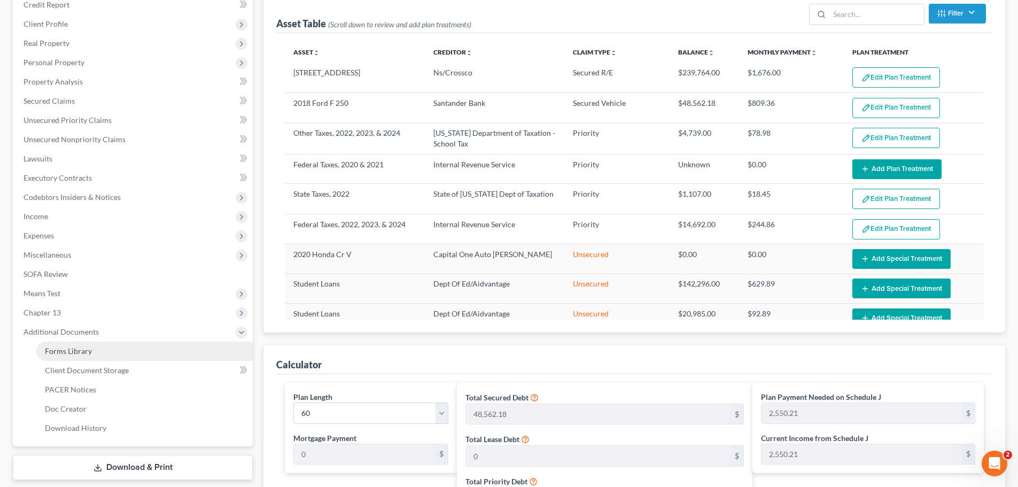
scroll to position [232, 0]
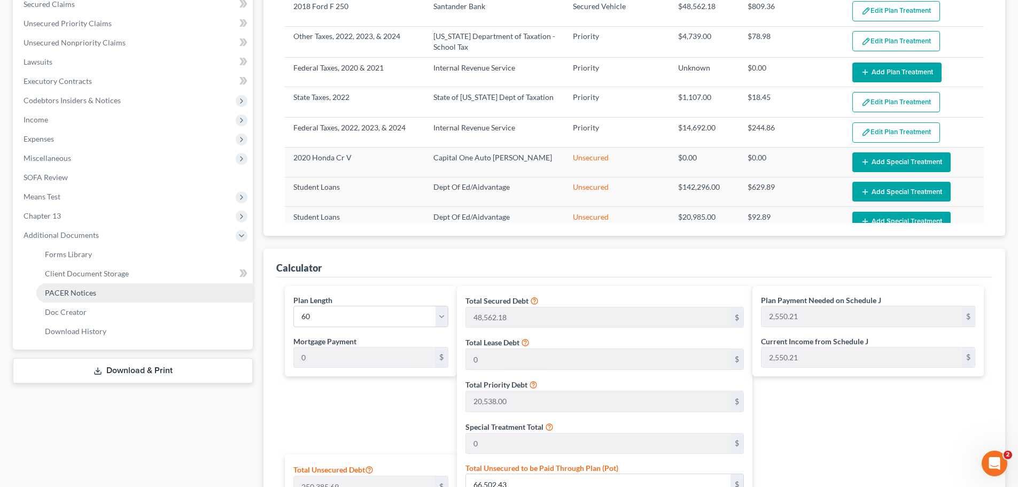
click at [74, 299] on link "PACER Notices" at bounding box center [144, 292] width 216 height 19
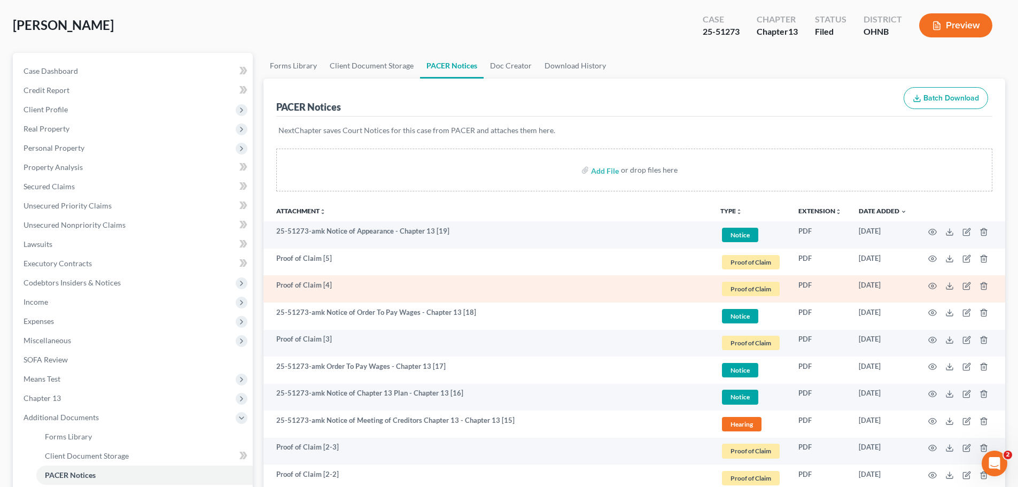
scroll to position [107, 0]
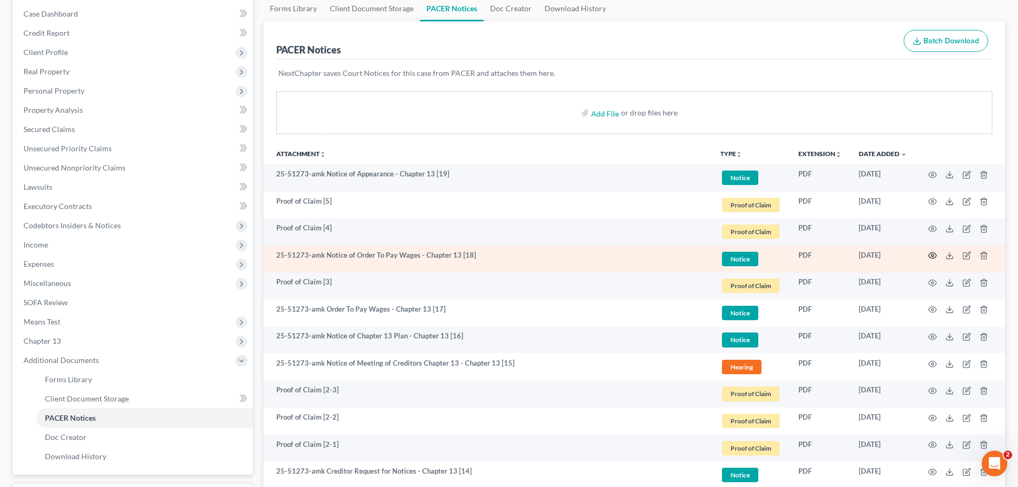
click at [930, 256] on icon "button" at bounding box center [932, 255] width 9 height 9
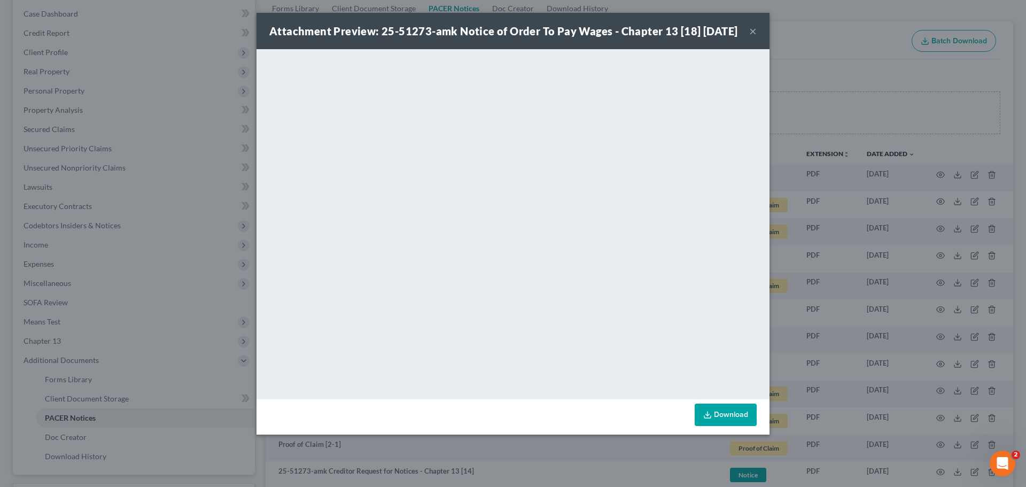
click at [752, 37] on button "×" at bounding box center [752, 31] width 7 height 13
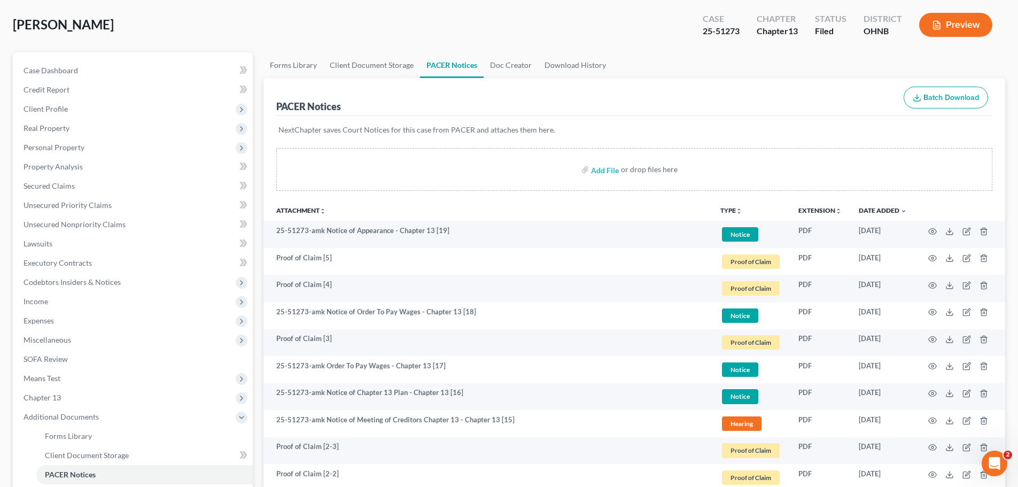
scroll to position [0, 0]
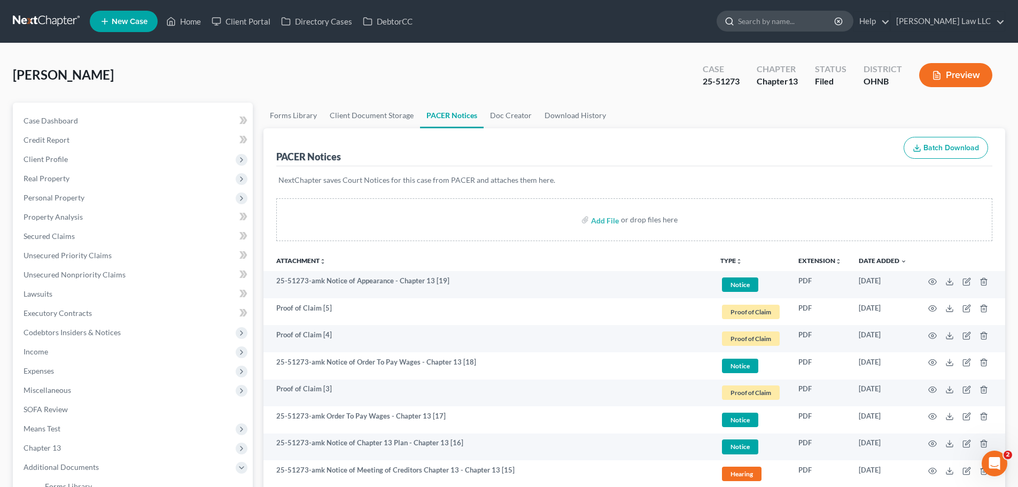
click at [779, 25] on input "search" at bounding box center [787, 21] width 98 height 20
type input "fuller"
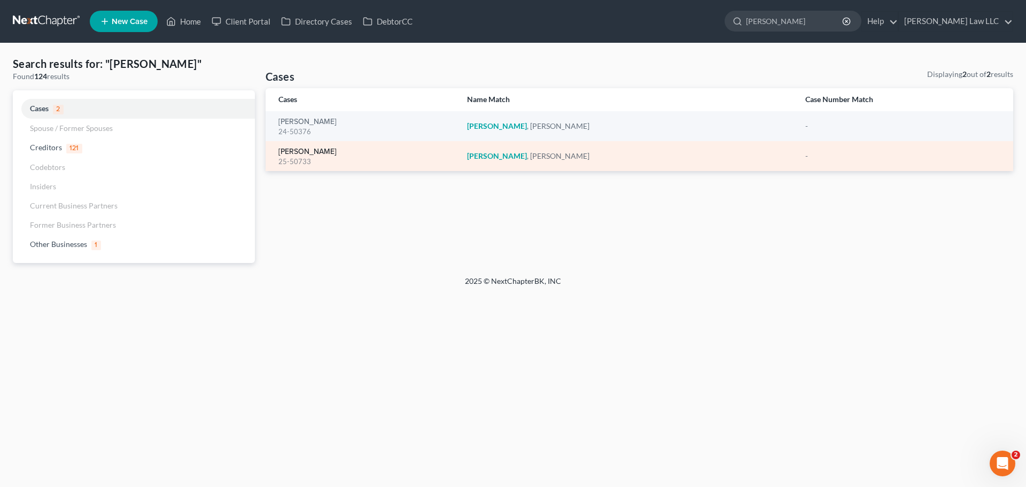
click at [314, 149] on link "Fuller, Matthew" at bounding box center [307, 151] width 58 height 7
click at [315, 150] on link "Fuller, Matthew" at bounding box center [307, 151] width 58 height 7
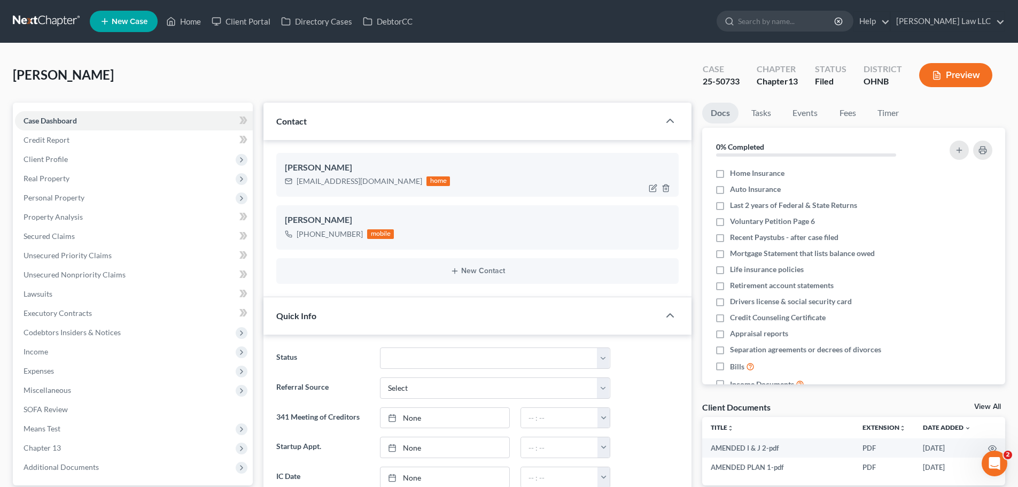
scroll to position [667, 0]
click at [777, 15] on input "search" at bounding box center [787, 21] width 98 height 20
click at [819, 22] on input "search" at bounding box center [787, 21] width 98 height 20
type input "alvarez"
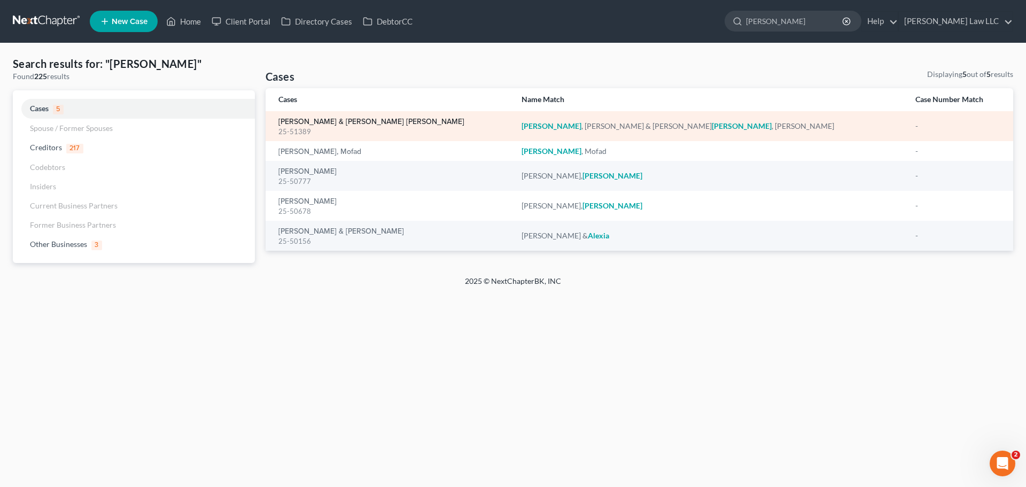
click at [329, 123] on link "Alvarez, Jimmie & Steele Alvarez, Nell" at bounding box center [371, 121] width 186 height 7
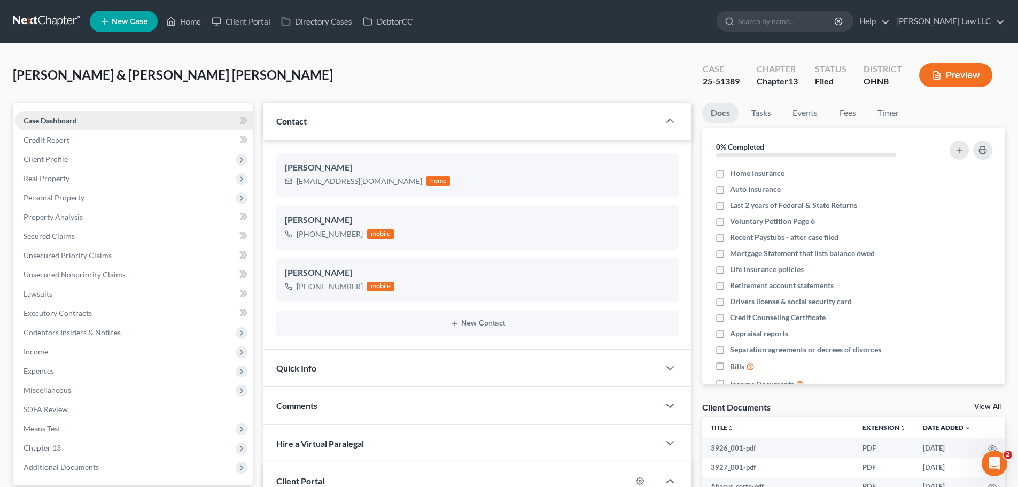
click at [61, 119] on span "Case Dashboard" at bounding box center [50, 120] width 53 height 9
click at [783, 17] on input "search" at bounding box center [787, 21] width 98 height 20
type input "alvarez"
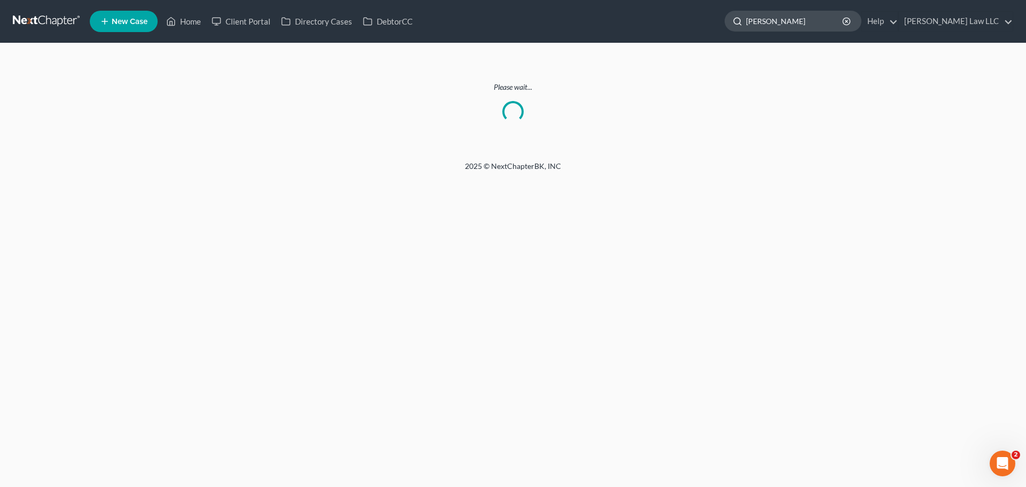
click at [826, 24] on input "alvarez" at bounding box center [795, 21] width 98 height 20
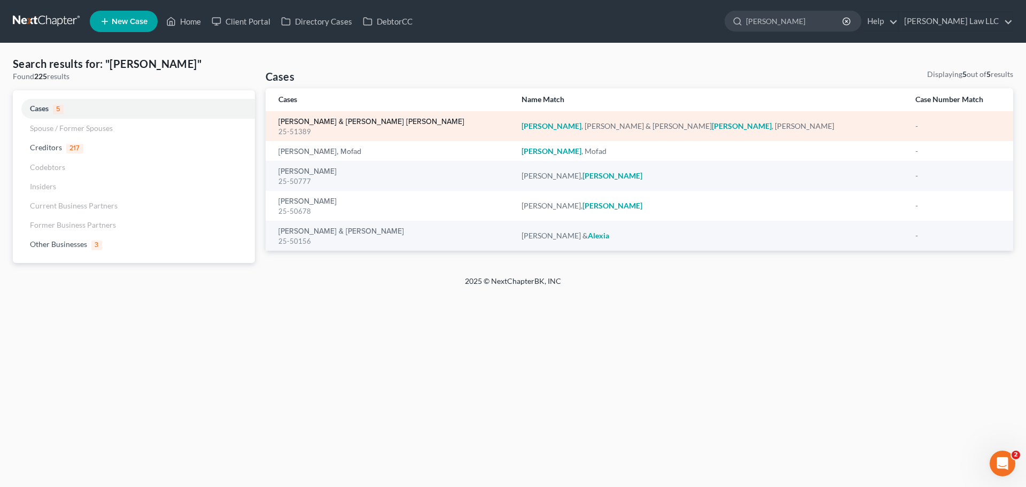
click at [380, 119] on link "Alvarez, Jimmie & Steele Alvarez, Nell" at bounding box center [371, 121] width 186 height 7
click at [324, 120] on link "Alvarez, Jimmie & Steele Alvarez, Nell" at bounding box center [371, 121] width 186 height 7
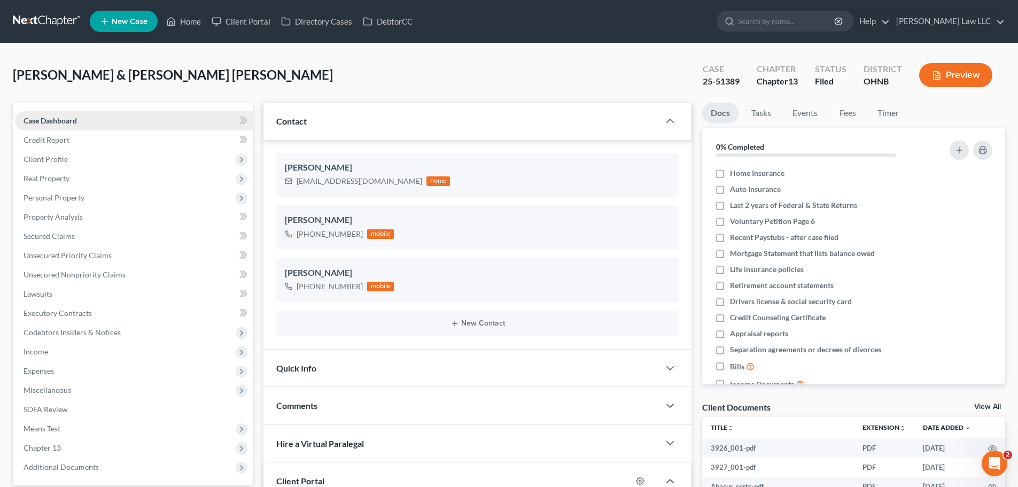
click at [114, 119] on link "Case Dashboard" at bounding box center [134, 120] width 238 height 19
click at [75, 126] on link "Case Dashboard" at bounding box center [134, 120] width 238 height 19
click at [182, 123] on link "Case Dashboard" at bounding box center [134, 120] width 238 height 19
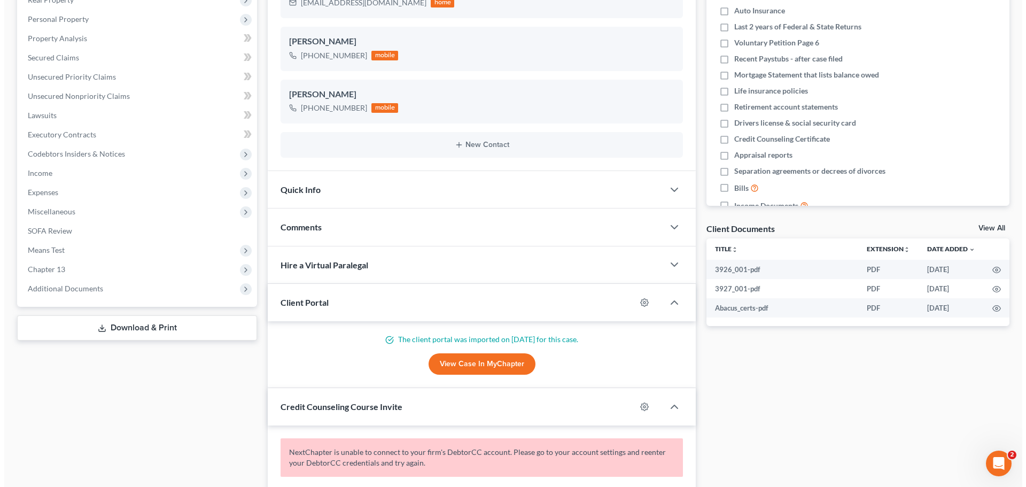
scroll to position [267, 0]
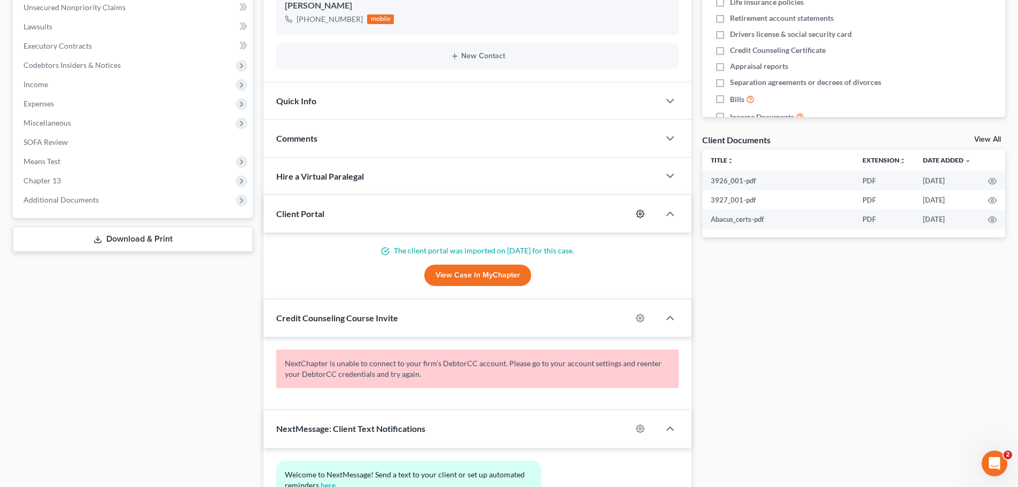
click at [644, 211] on icon "button" at bounding box center [640, 213] width 9 height 9
select select "0"
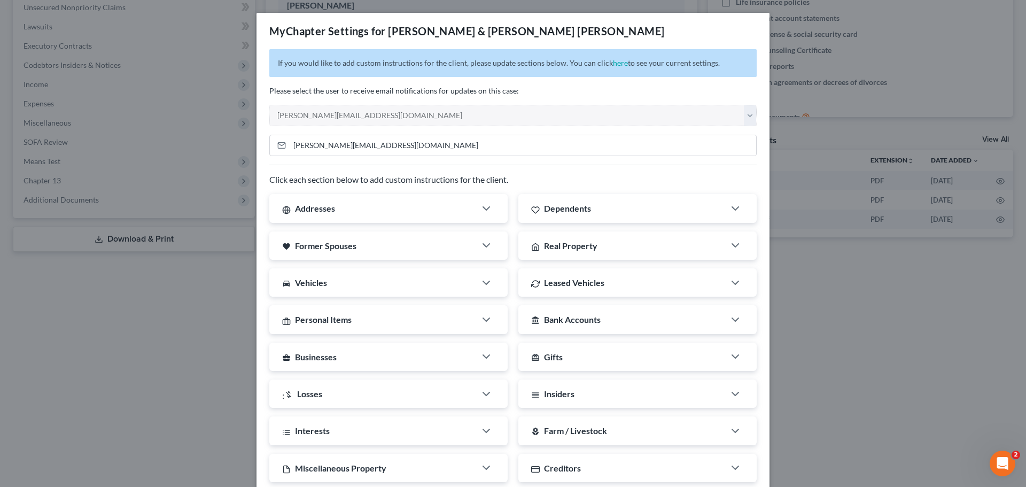
click at [876, 357] on div "MyChapter Settings for Alvarez, Jimmie & Steele Alvarez, Nell If you would like…" at bounding box center [513, 243] width 1026 height 487
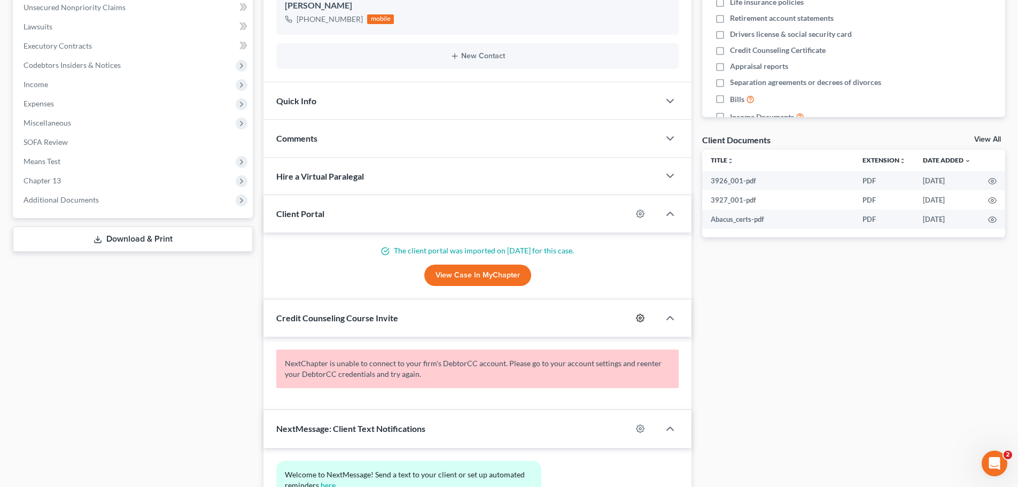
click at [639, 314] on icon "button" at bounding box center [640, 318] width 9 height 9
select select "0"
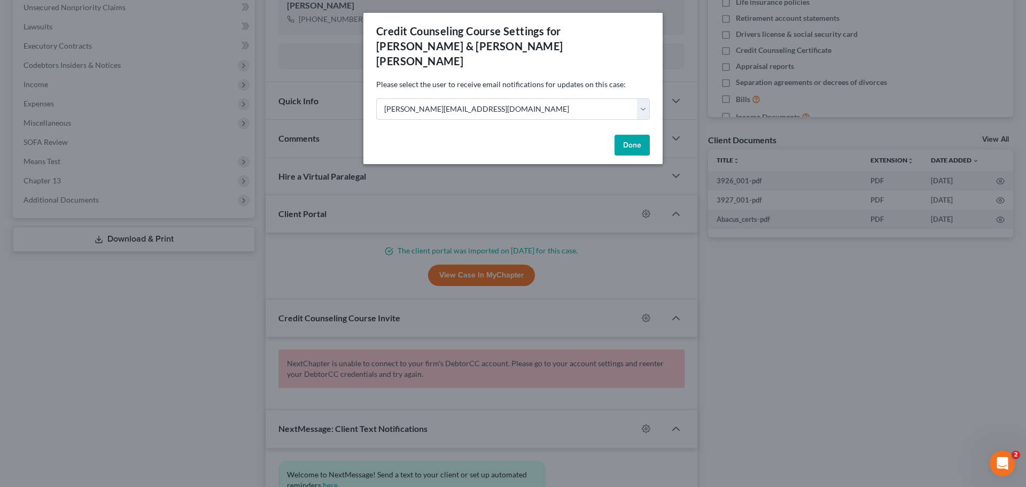
click at [799, 310] on div "Credit Counseling Course Settings for Alvarez, Jimmie & Steele Alvarez, Nell Pl…" at bounding box center [513, 243] width 1026 height 487
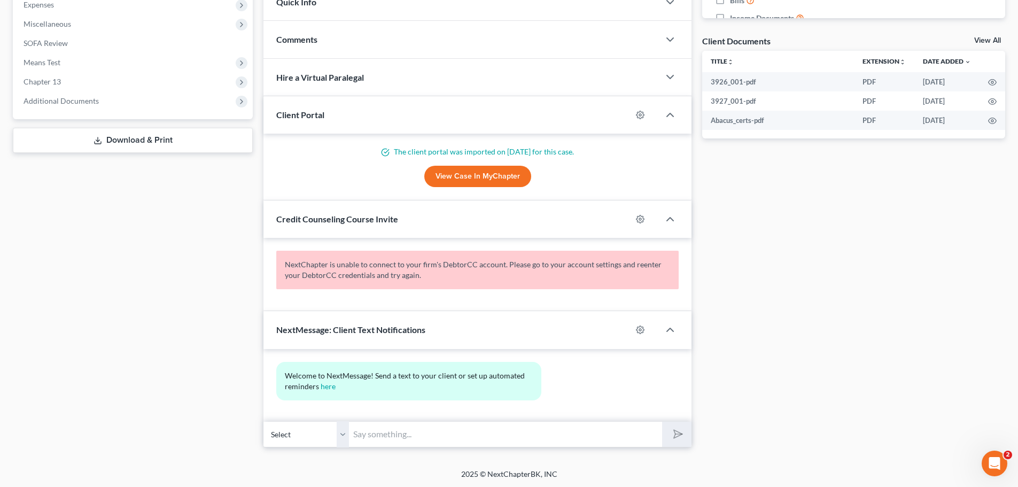
scroll to position [367, 0]
click at [638, 326] on icon "button" at bounding box center [640, 329] width 8 height 8
select select "0"
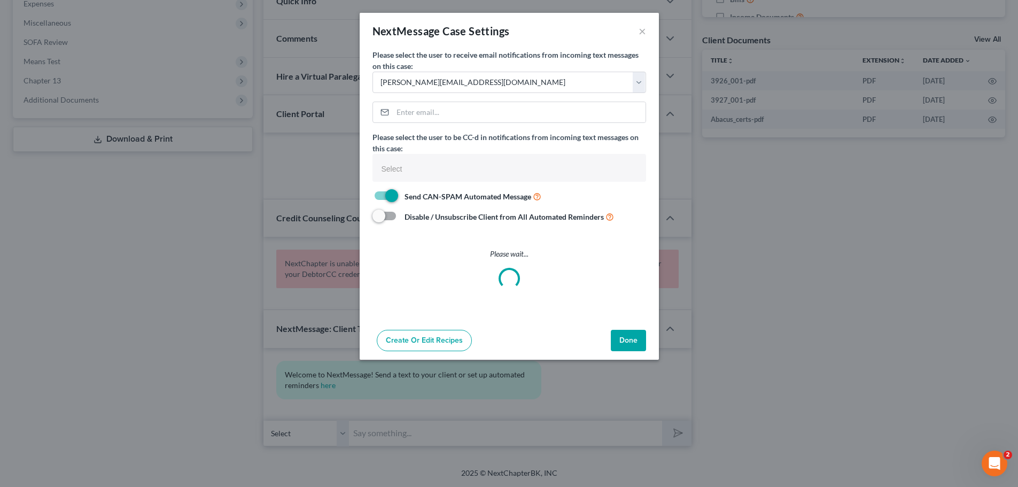
select select
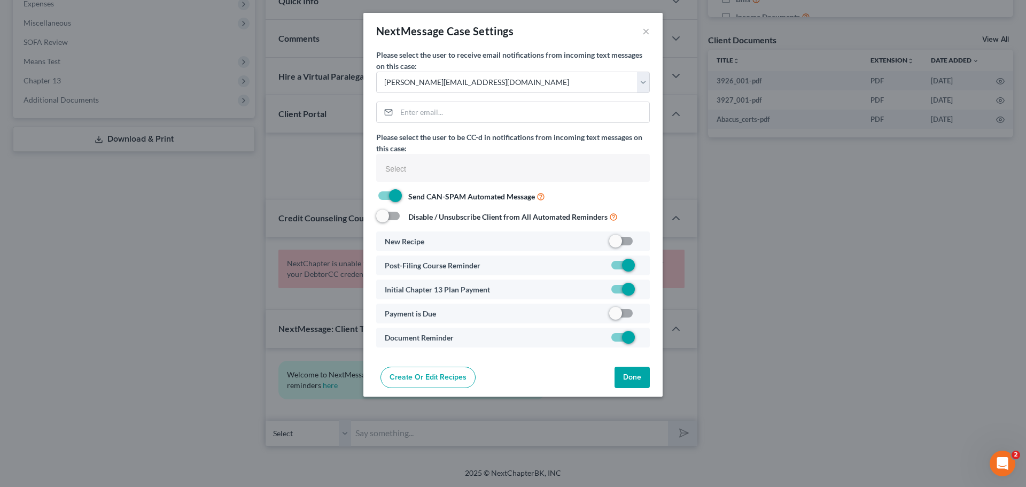
click at [788, 294] on div "NextMessage Case Settings × Please select the user to receive email notificatio…" at bounding box center [513, 243] width 1026 height 487
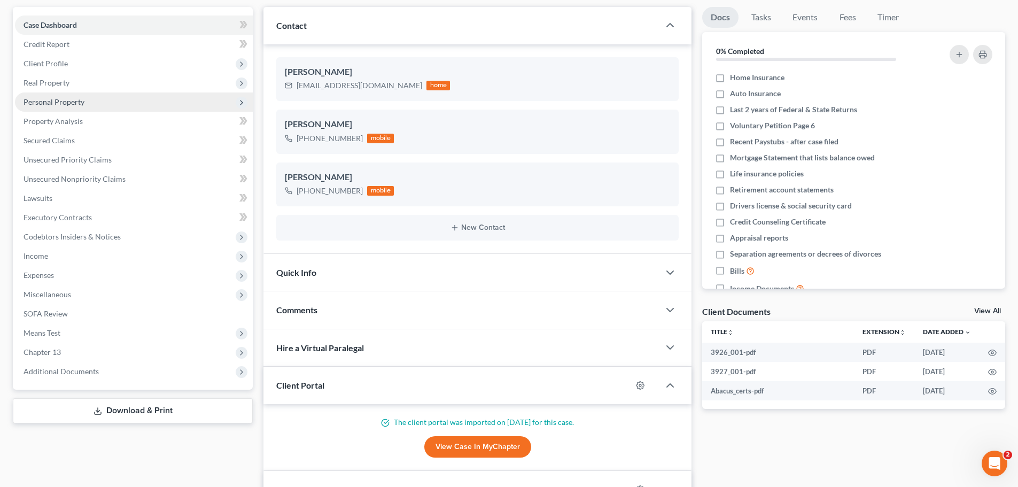
scroll to position [46, 0]
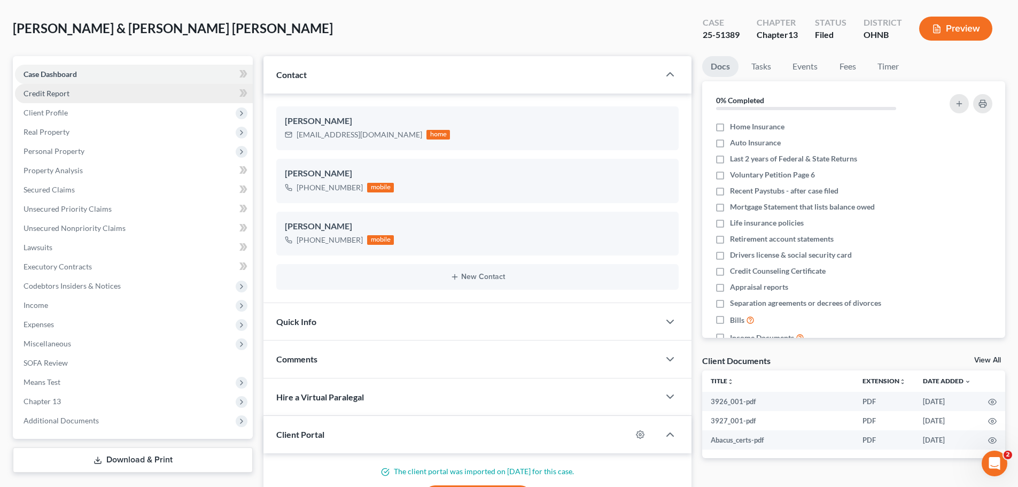
click at [54, 96] on span "Credit Report" at bounding box center [47, 93] width 46 height 9
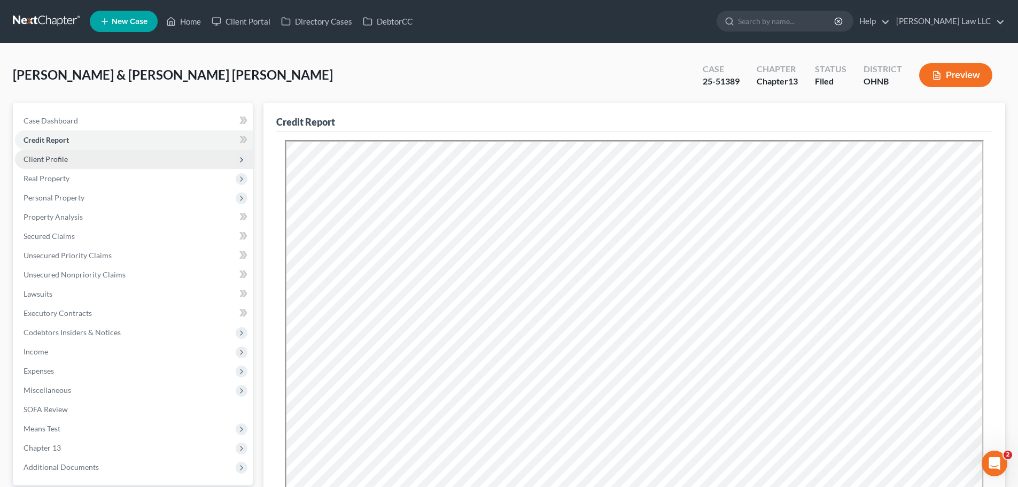
click at [85, 157] on span "Client Profile" at bounding box center [134, 159] width 238 height 19
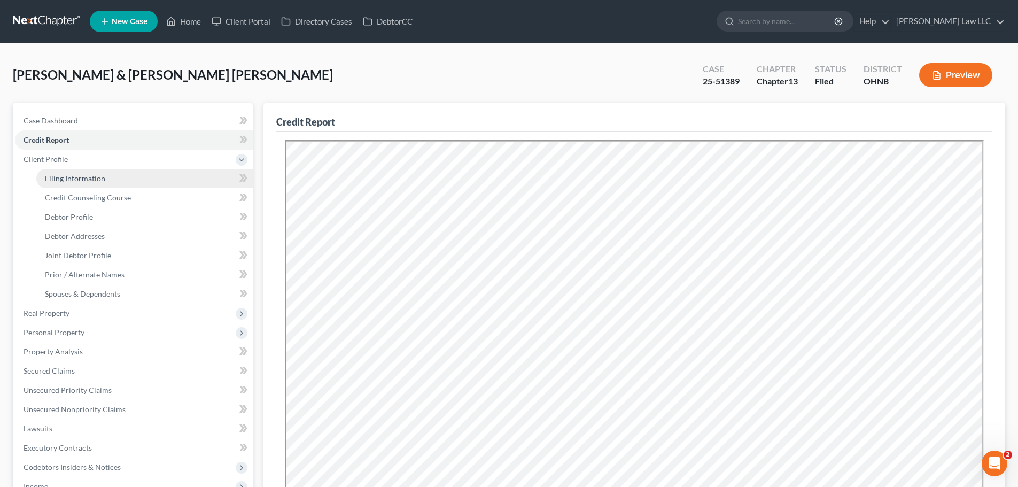
click at [97, 175] on span "Filing Information" at bounding box center [75, 178] width 60 height 9
select select "1"
select select "3"
select select "0"
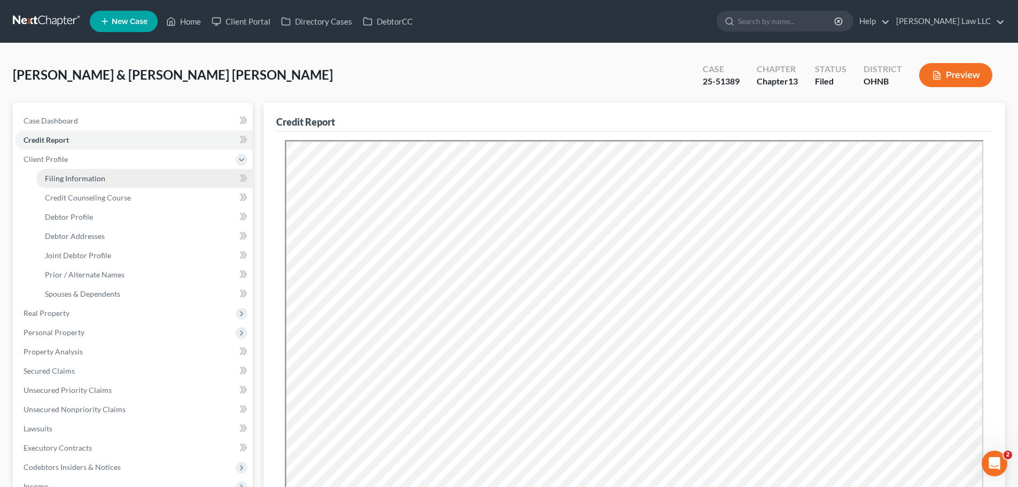
select select "36"
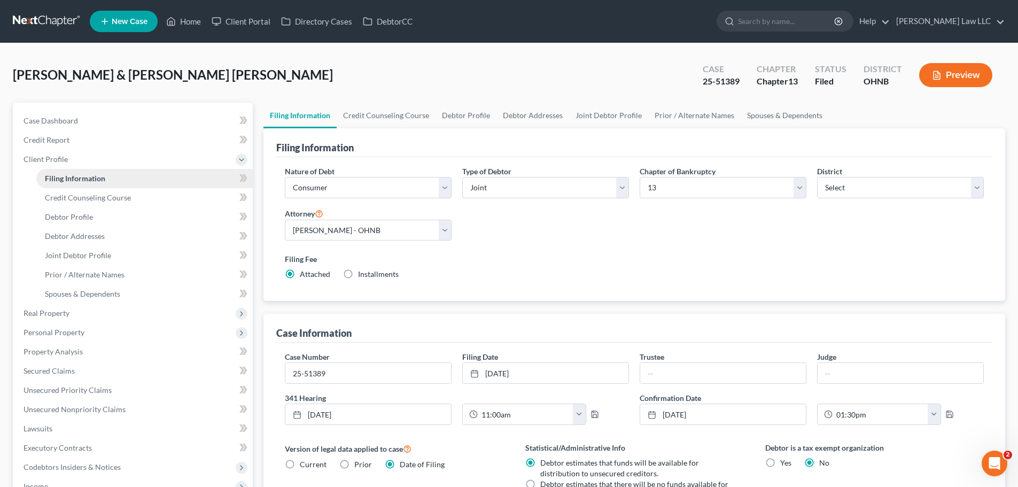
click at [122, 182] on link "Filing Information" at bounding box center [144, 178] width 216 height 19
click at [94, 146] on link "Credit Report" at bounding box center [134, 139] width 238 height 19
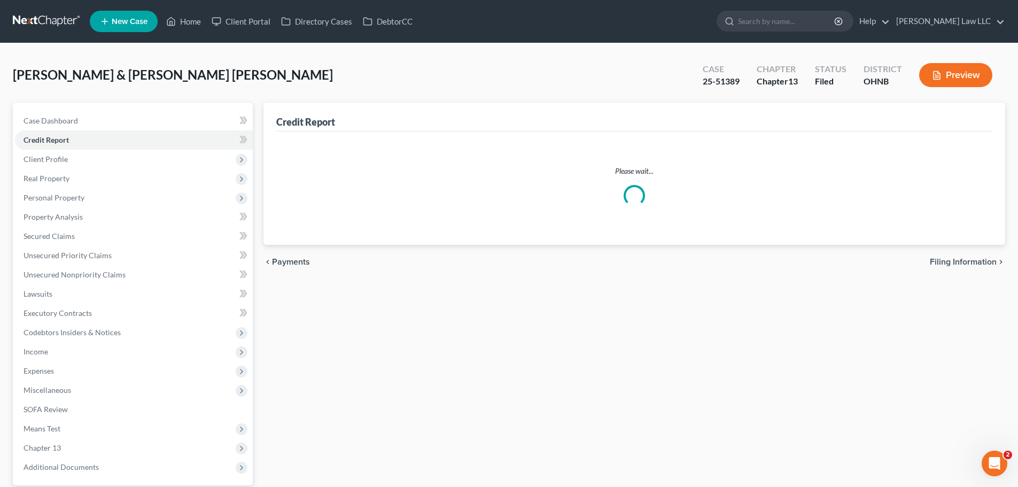
click at [102, 178] on span "Filing Information" at bounding box center [75, 178] width 60 height 9
select select "1"
select select "3"
select select "61"
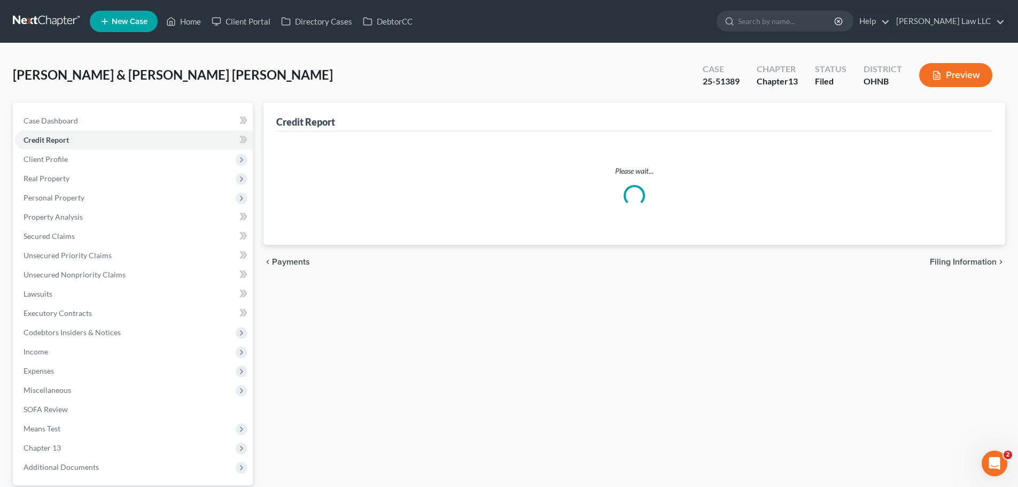
select select "0"
select select "36"
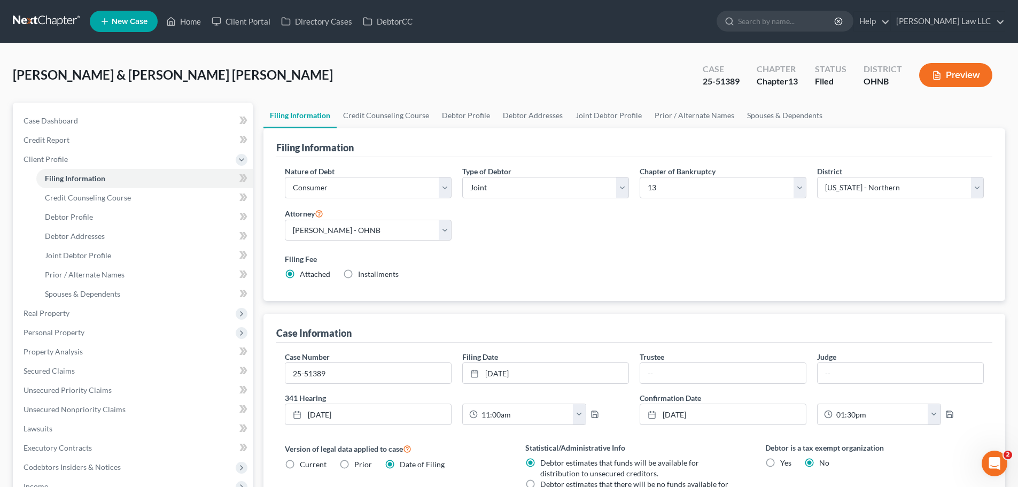
click at [480, 433] on div "Case Number 25-51389 Filing Date 8/14/2025 close Date 8/14/2025 Time 12:00 AM c…" at bounding box center [634, 485] width 716 height 287
click at [46, 117] on span "Case Dashboard" at bounding box center [51, 120] width 54 height 9
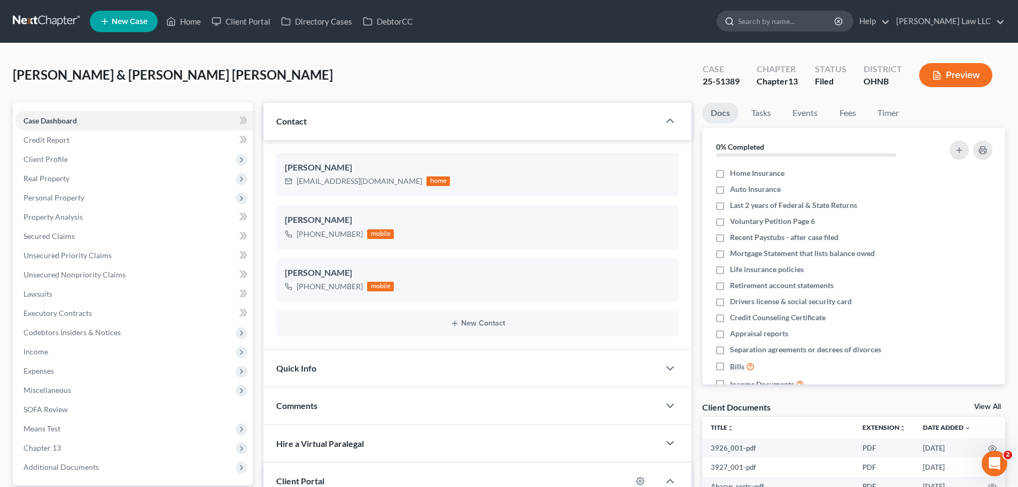
click at [787, 26] on input "search" at bounding box center [787, 21] width 98 height 20
type input "FULLER"
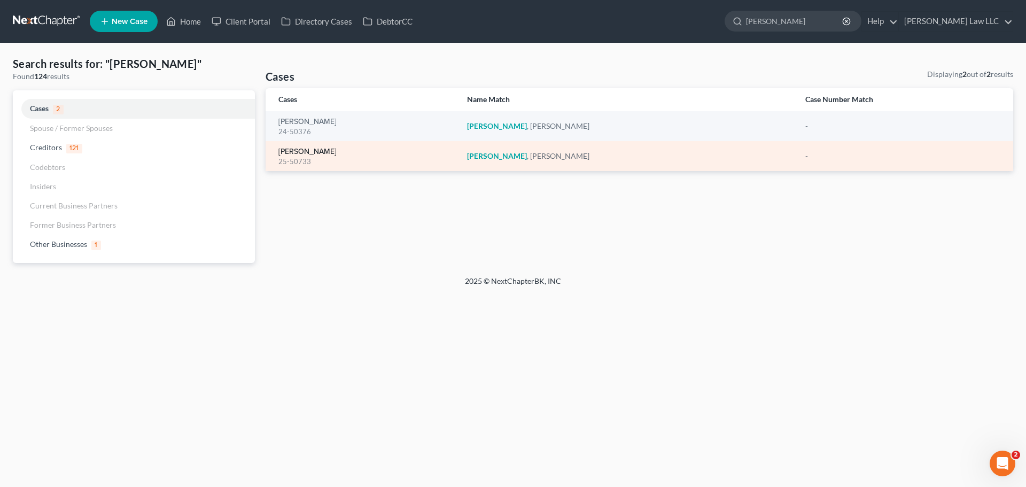
click at [320, 152] on link "Fuller, Matthew" at bounding box center [307, 151] width 58 height 7
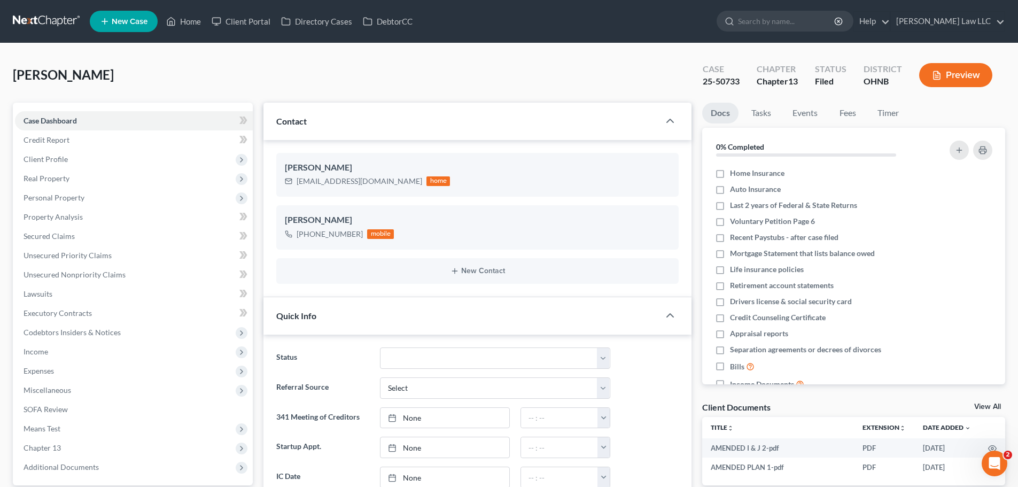
scroll to position [667, 0]
click at [722, 79] on div "25-50733" at bounding box center [721, 81] width 37 height 12
copy div "25-50733"
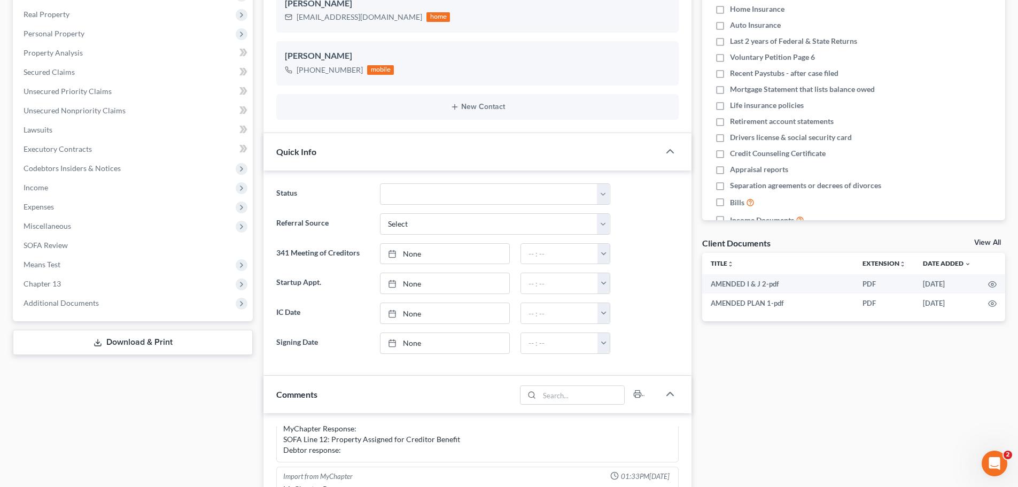
scroll to position [53, 0]
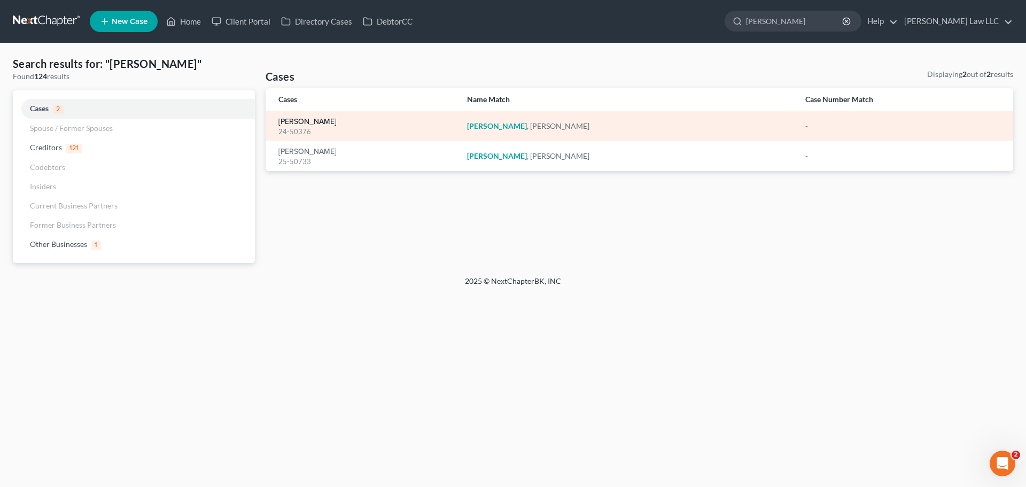
click at [310, 121] on link "Fuller, Matthew" at bounding box center [307, 121] width 58 height 7
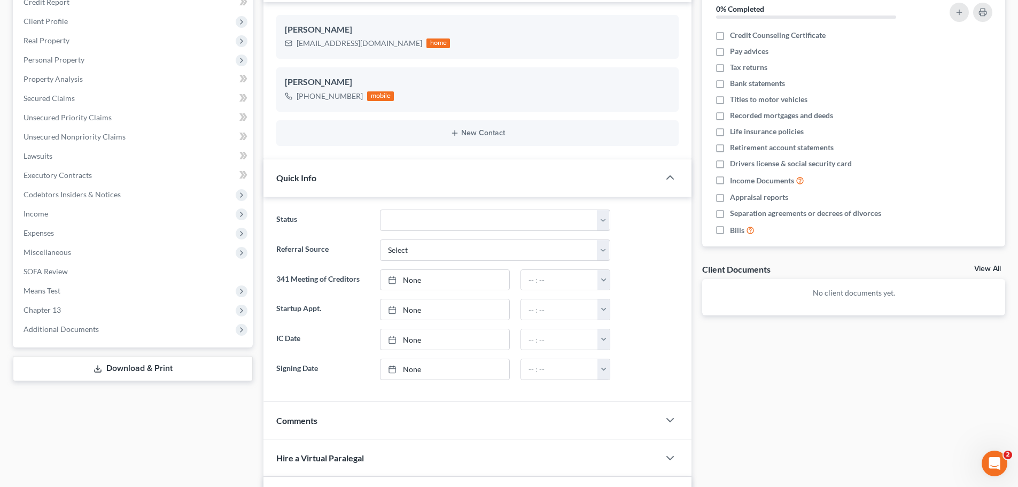
scroll to position [289, 0]
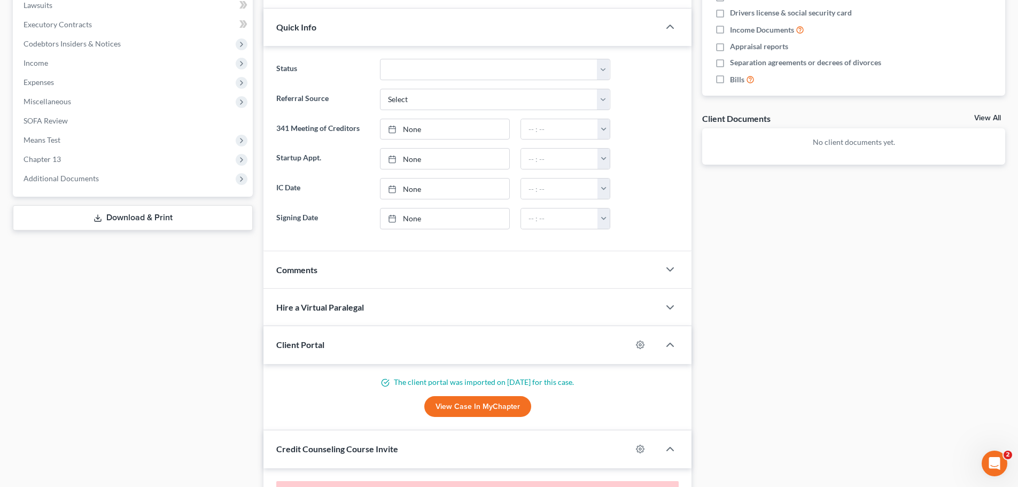
click at [316, 272] on span "Comments" at bounding box center [296, 269] width 41 height 10
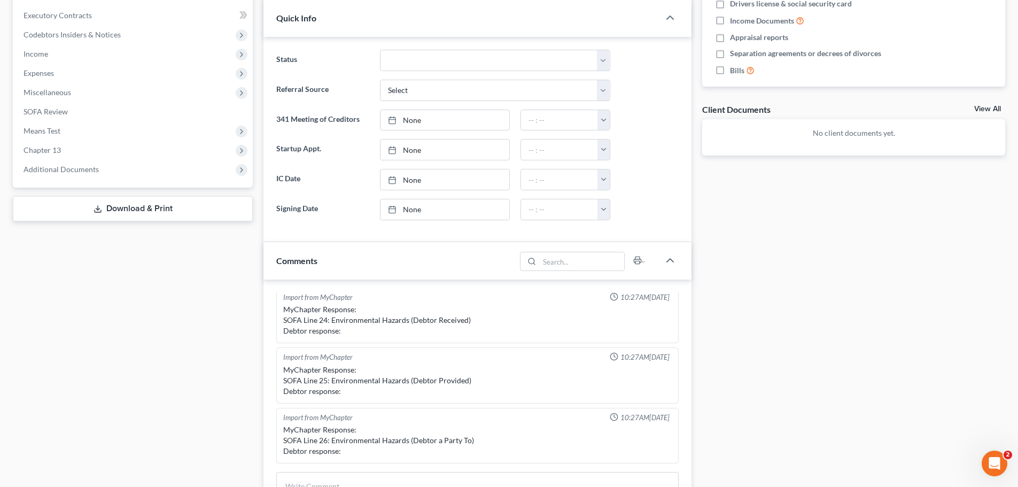
scroll to position [0, 0]
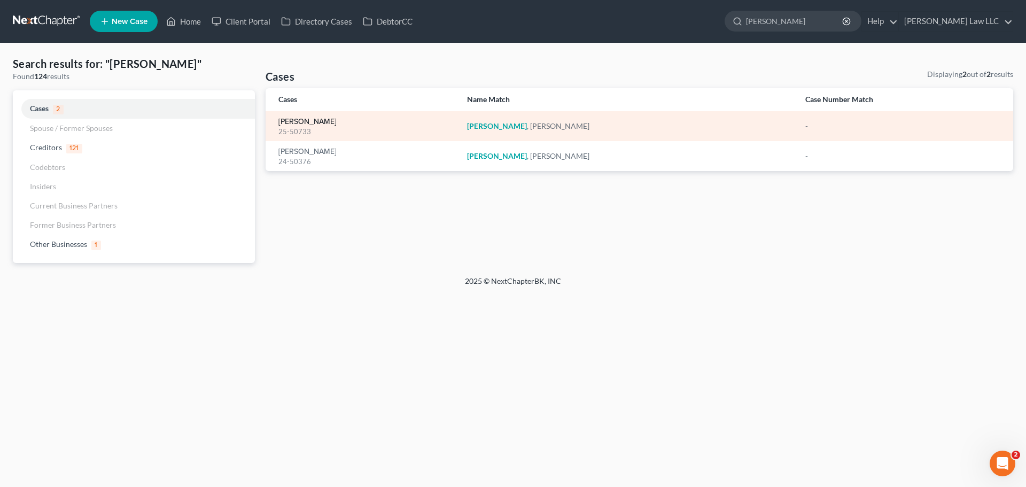
click at [323, 123] on link "Fuller, Matthew" at bounding box center [307, 121] width 58 height 7
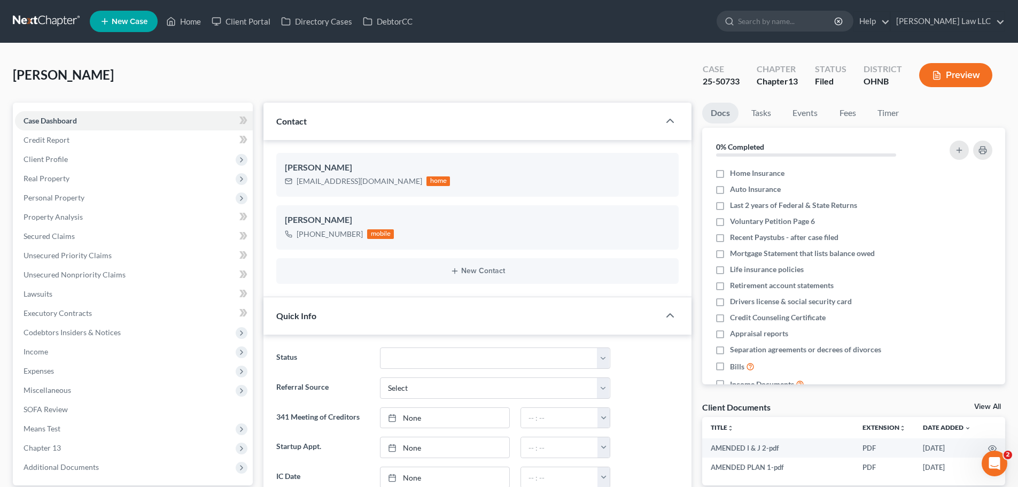
scroll to position [667, 0]
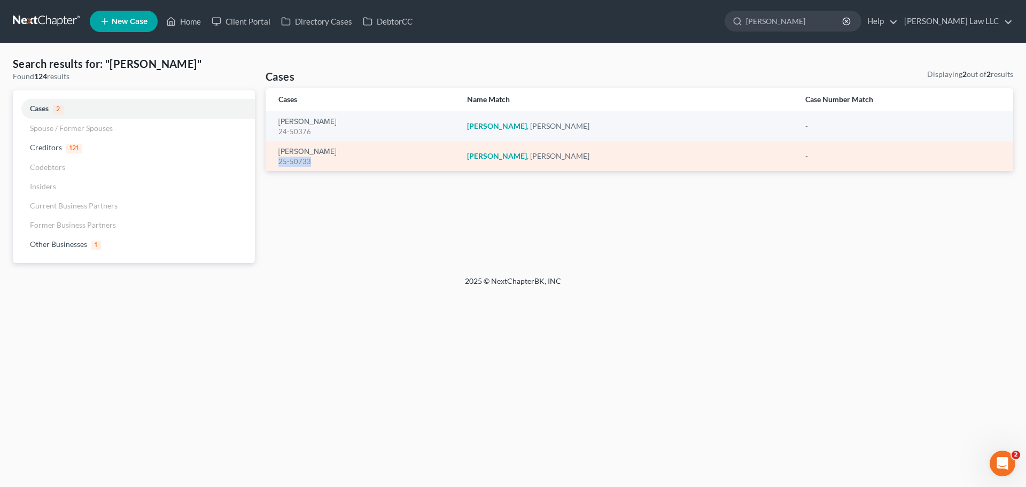
drag, startPoint x: 310, startPoint y: 162, endPoint x: 278, endPoint y: 167, distance: 32.9
click at [278, 167] on td "Fuller, Matthew 25-50733" at bounding box center [362, 156] width 193 height 30
copy div "25-50733"
click at [316, 151] on link "Fuller, Matthew" at bounding box center [307, 151] width 58 height 7
